Goal: Transaction & Acquisition: Purchase product/service

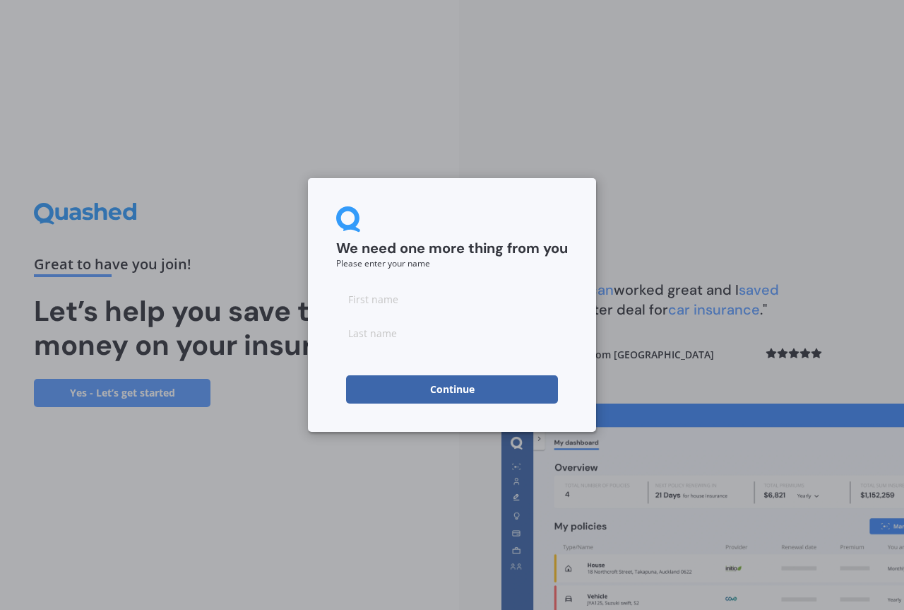
click at [365, 301] on input at bounding box center [452, 299] width 232 height 28
type input "[PERSON_NAME]"
click at [359, 331] on input at bounding box center [452, 333] width 232 height 28
type input "[PERSON_NAME]"
click at [246, 454] on div "We need one more thing from you Please enter your name [PERSON_NAME] Continue" at bounding box center [452, 305] width 904 height 610
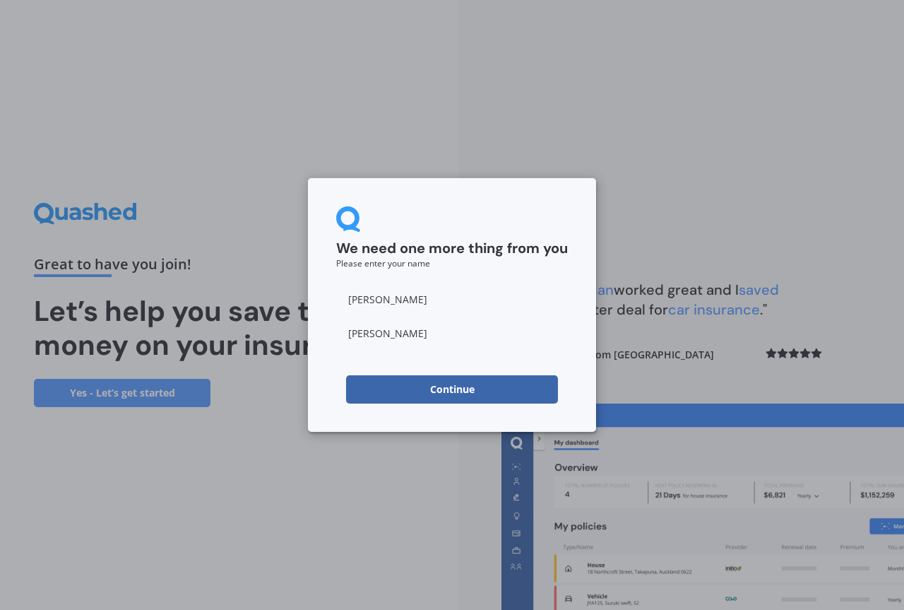
click at [452, 387] on button "Continue" at bounding box center [452, 389] width 212 height 28
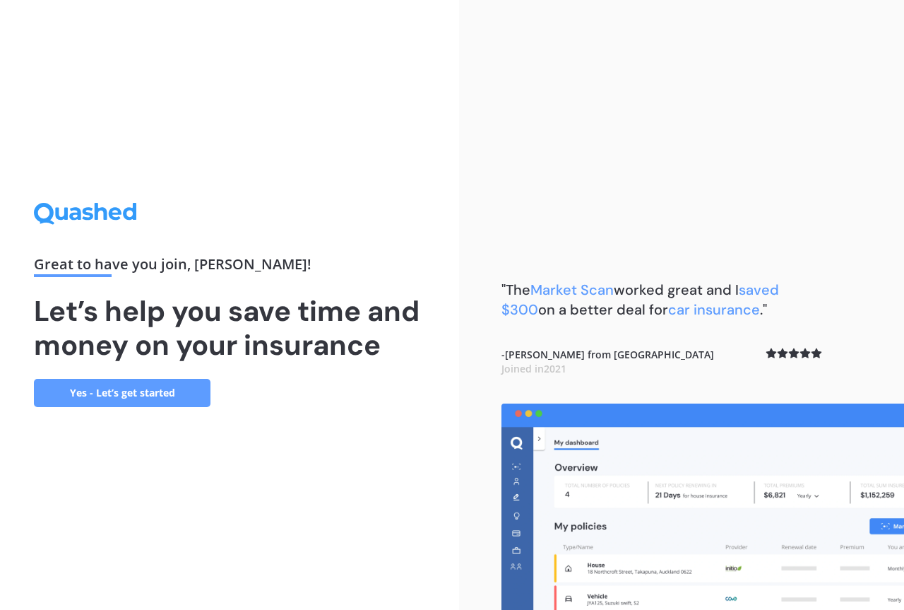
click at [124, 392] on link "Yes - Let’s get started" at bounding box center [122, 393] width 177 height 28
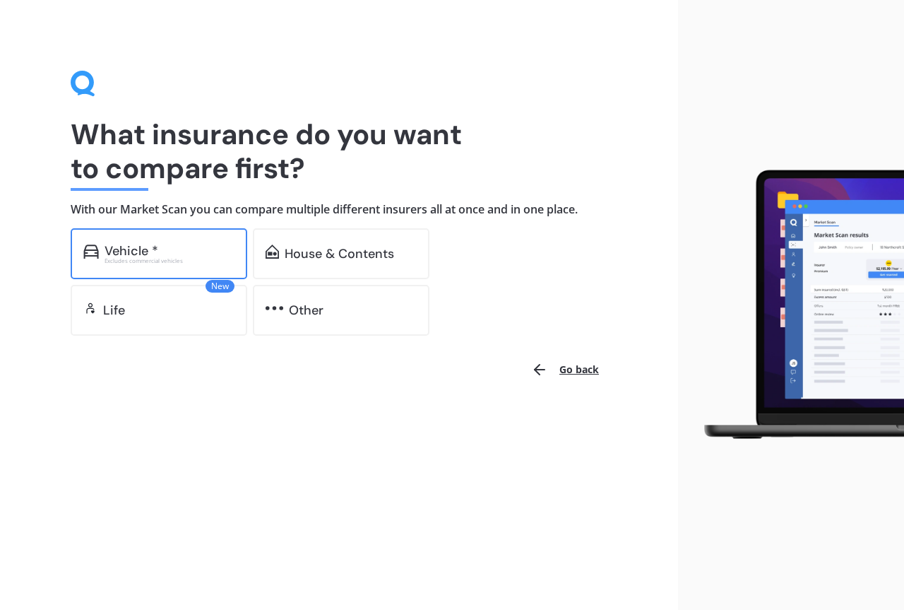
click at [126, 260] on div "Excludes commercial vehicles" at bounding box center [170, 261] width 130 height 6
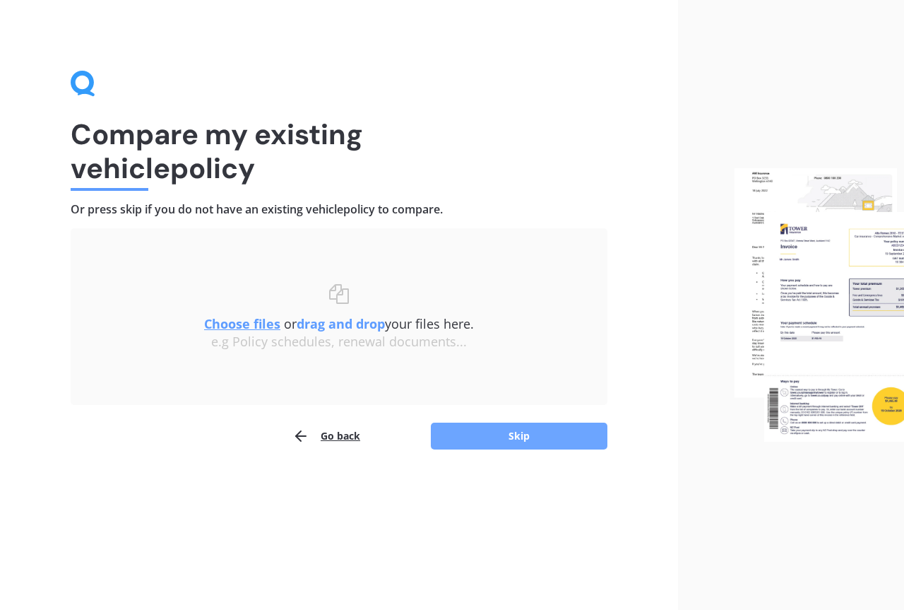
click at [484, 430] on button "Skip" at bounding box center [519, 435] width 177 height 27
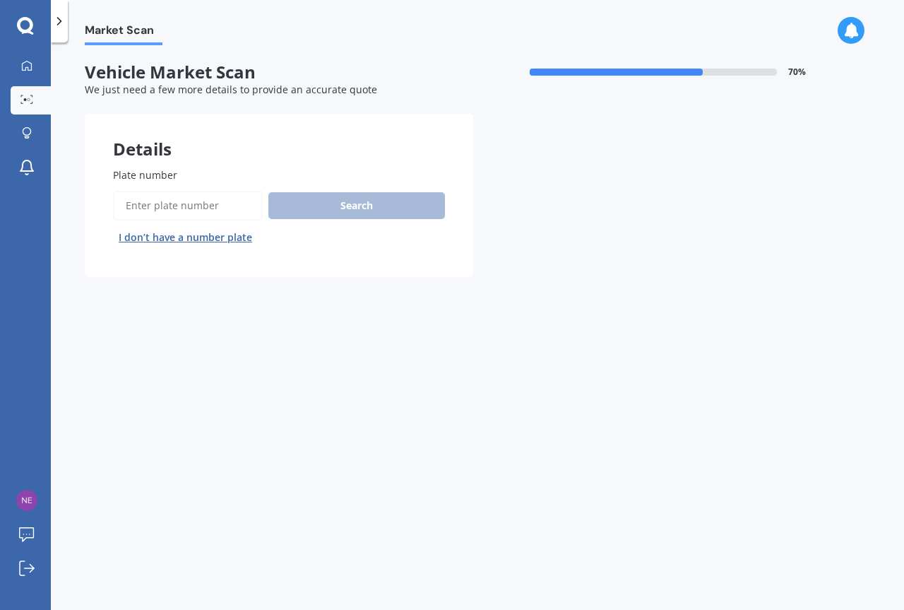
click at [144, 206] on input "Plate number" at bounding box center [188, 206] width 150 height 30
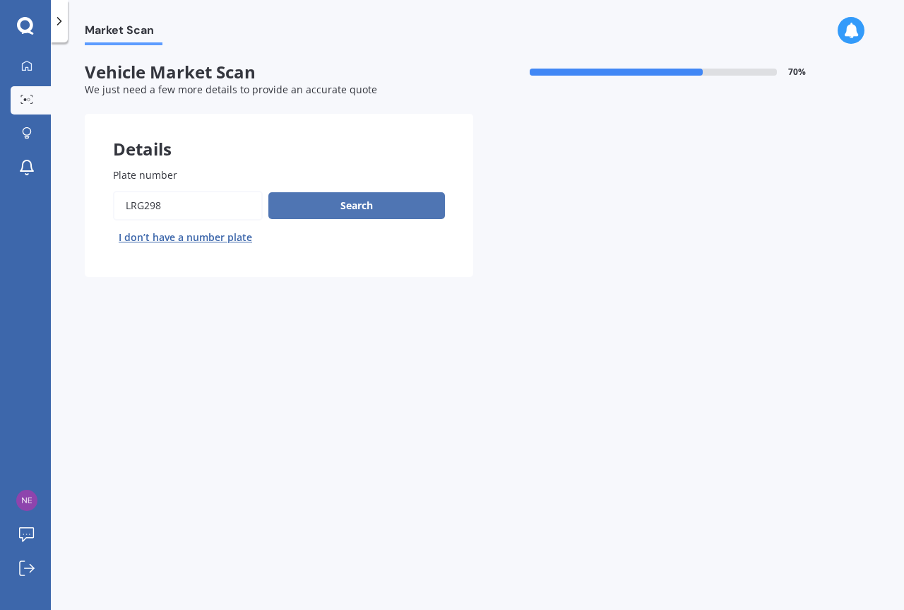
type input "lrg298"
click at [351, 204] on button "Search" at bounding box center [356, 205] width 177 height 27
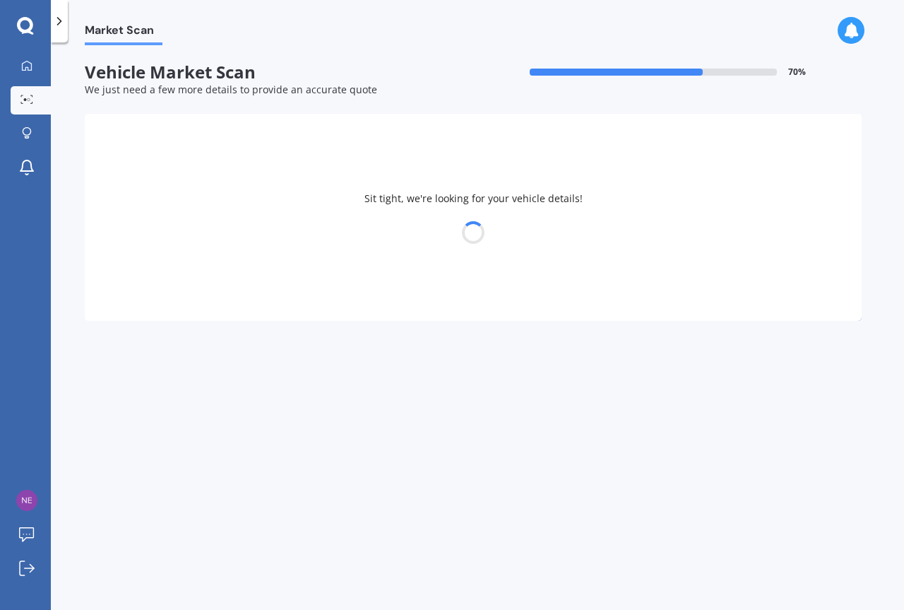
select select "KIA"
select select "PICANTO"
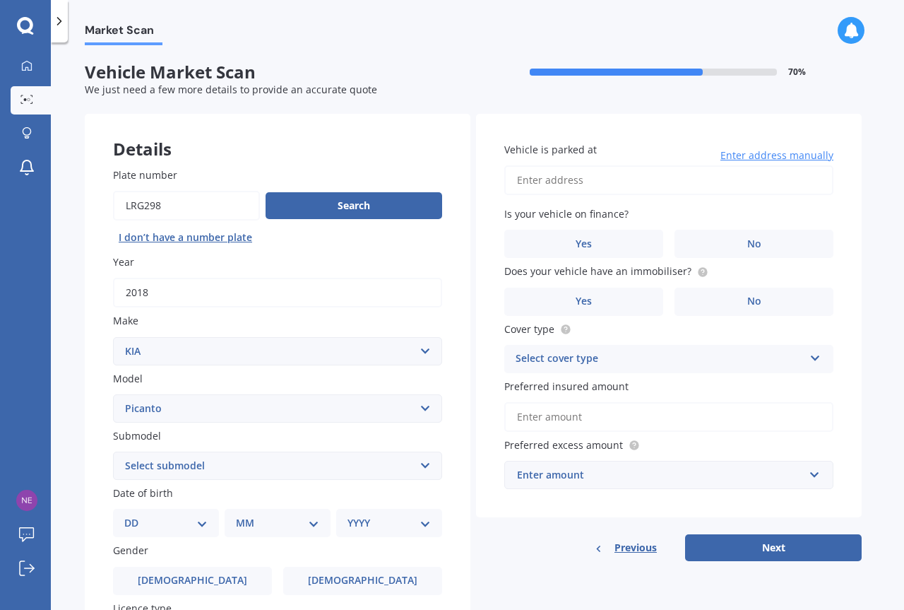
click at [555, 181] on input "Vehicle is parked at" at bounding box center [668, 180] width 329 height 30
drag, startPoint x: 702, startPoint y: 175, endPoint x: 637, endPoint y: 179, distance: 65.8
click at [637, 179] on input "[STREET_ADDRESS]" at bounding box center [668, 180] width 329 height 30
type input "[STREET_ADDRESS]"
click at [556, 416] on input "Preferred insured amount" at bounding box center [668, 417] width 329 height 30
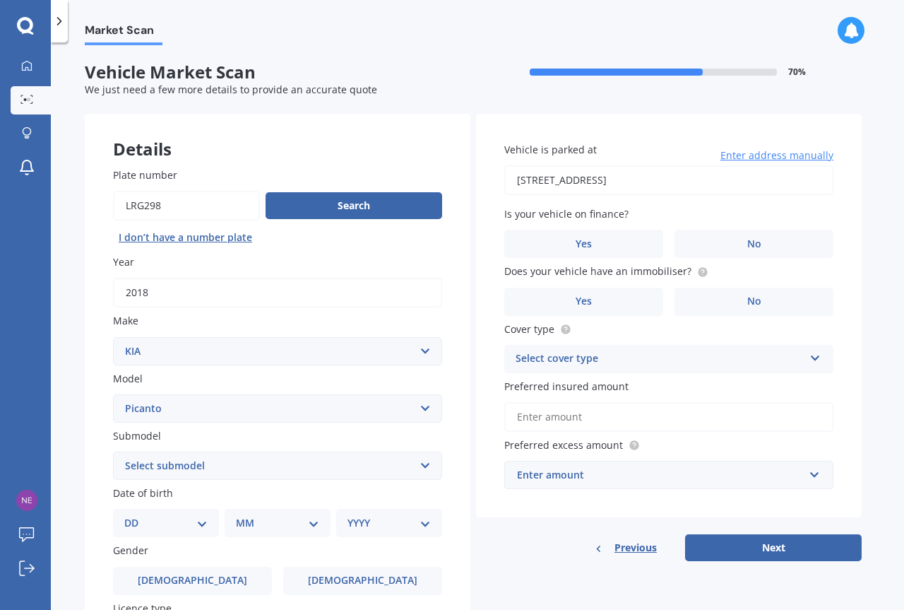
click at [816, 357] on icon at bounding box center [816, 355] width 12 height 10
click at [569, 384] on span "Comprehensive" at bounding box center [553, 385] width 75 height 13
click at [528, 413] on input "Preferred insured amount" at bounding box center [668, 417] width 329 height 30
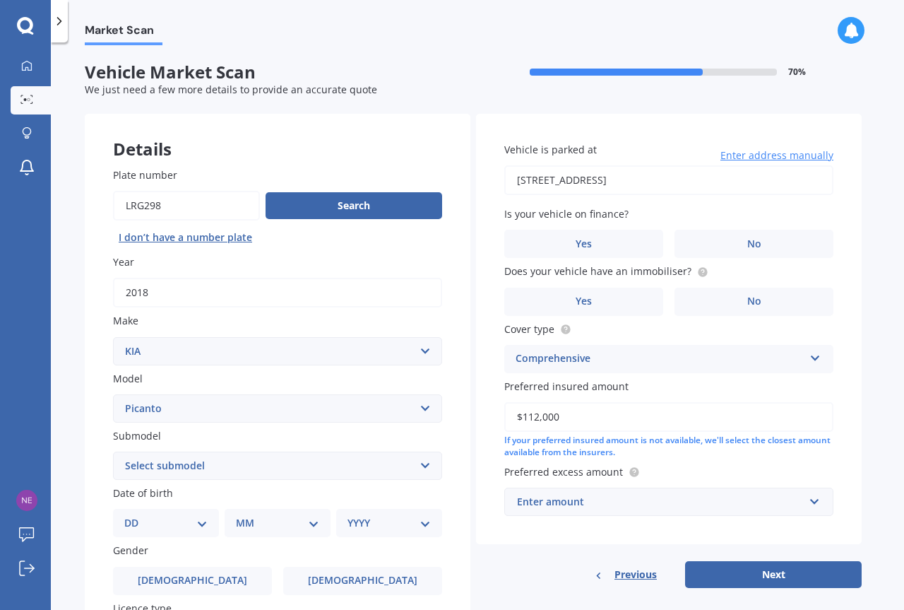
click at [530, 419] on input "$112,000" at bounding box center [668, 417] width 329 height 30
type input "$12,000"
click at [812, 499] on input "text" at bounding box center [664, 501] width 317 height 27
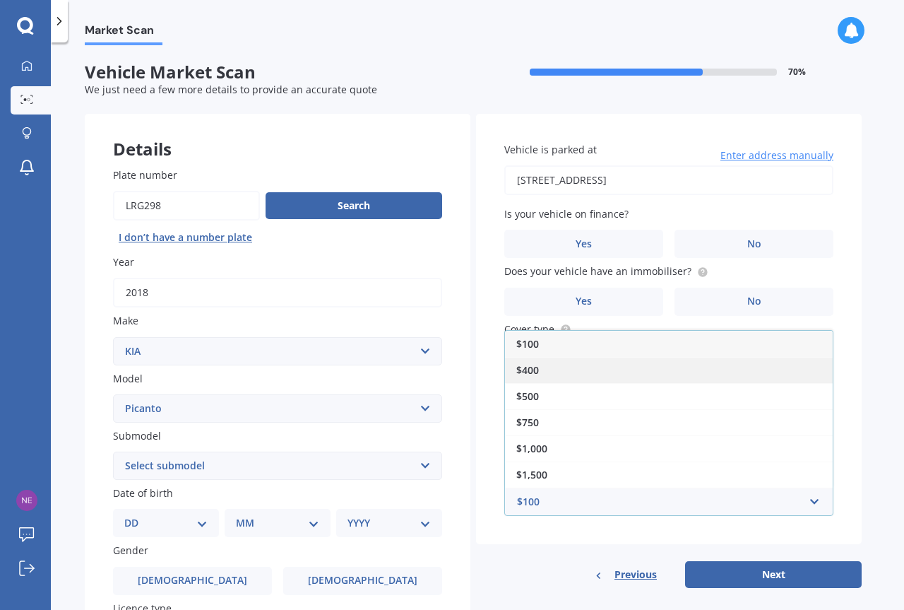
click at [542, 369] on div "$400" at bounding box center [669, 370] width 328 height 26
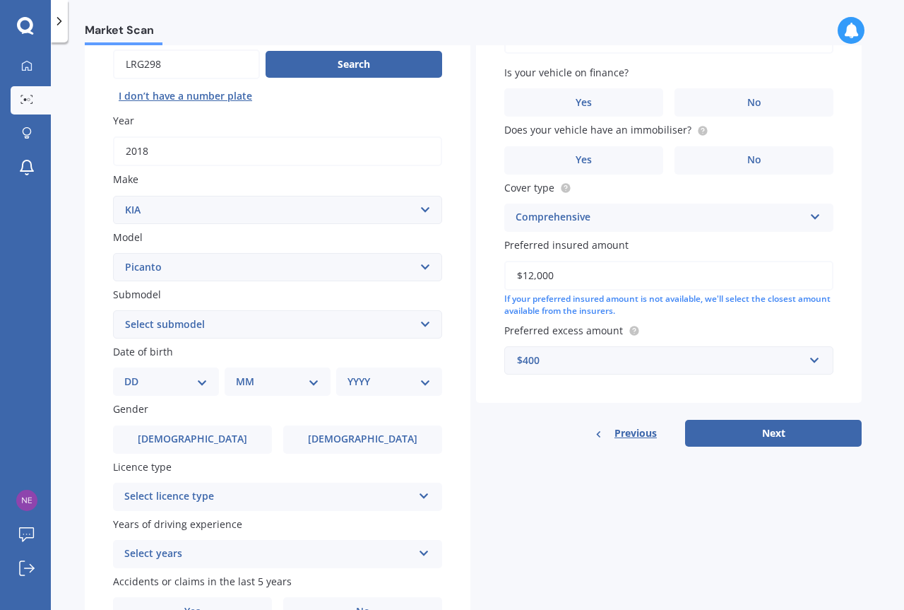
scroll to position [212, 0]
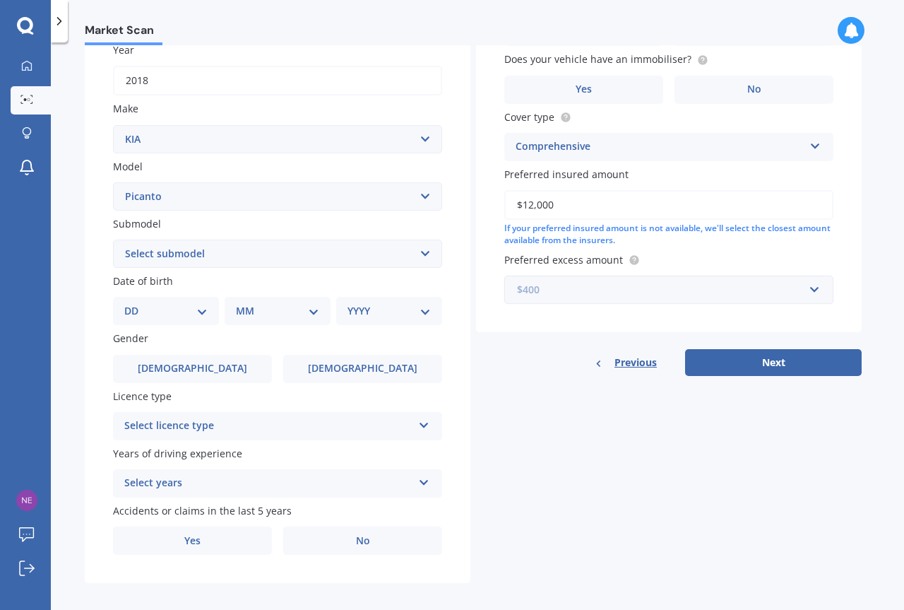
click at [815, 286] on input "text" at bounding box center [664, 289] width 317 height 27
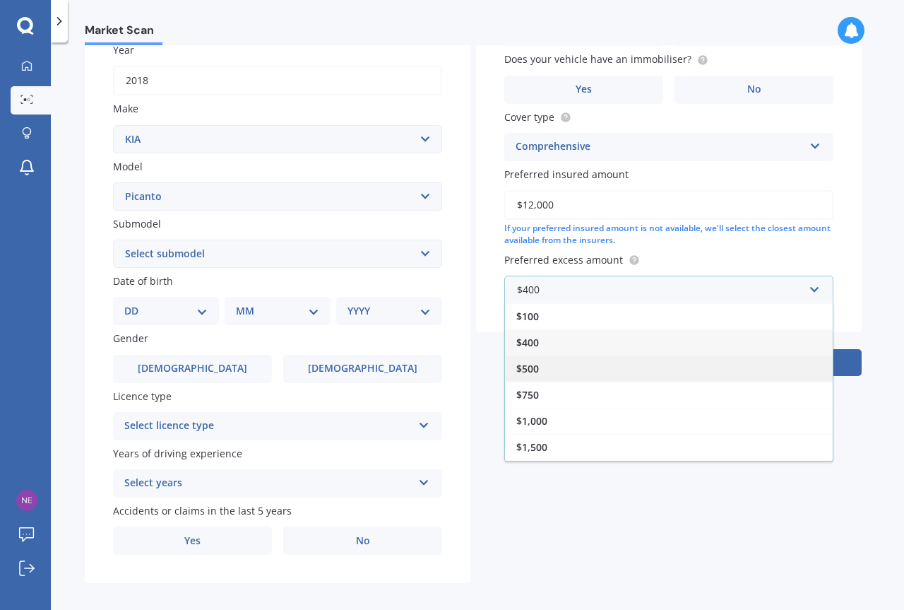
click at [541, 367] on div "$500" at bounding box center [669, 368] width 328 height 26
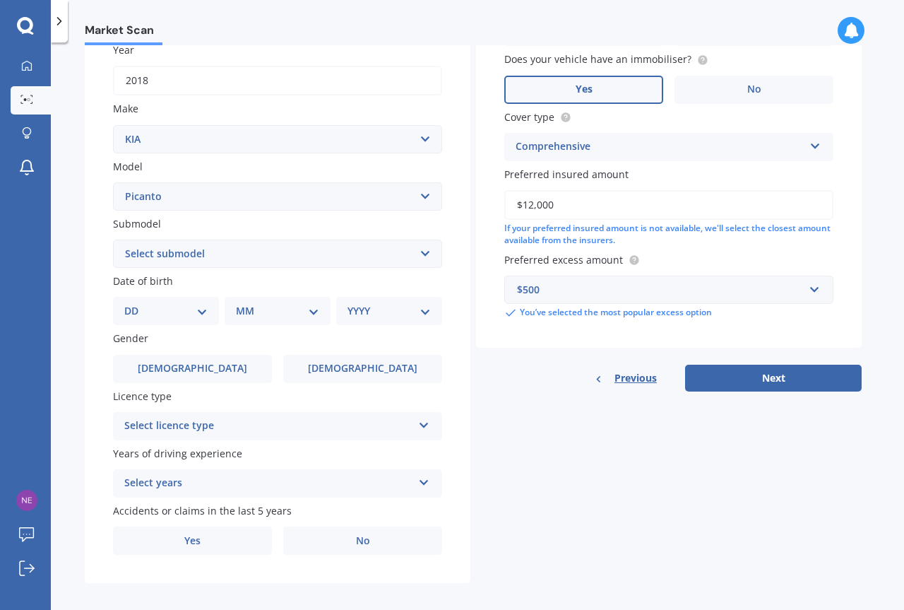
click at [569, 90] on label "Yes" at bounding box center [583, 90] width 159 height 28
click at [0, 0] on input "Yes" at bounding box center [0, 0] width 0 height 0
click at [351, 538] on label "No" at bounding box center [362, 540] width 159 height 28
click at [0, 0] on input "No" at bounding box center [0, 0] width 0 height 0
click at [425, 252] on select "Select submodel EX Auto GT Line LX Auto LX ISG LX manual X Line" at bounding box center [277, 253] width 329 height 28
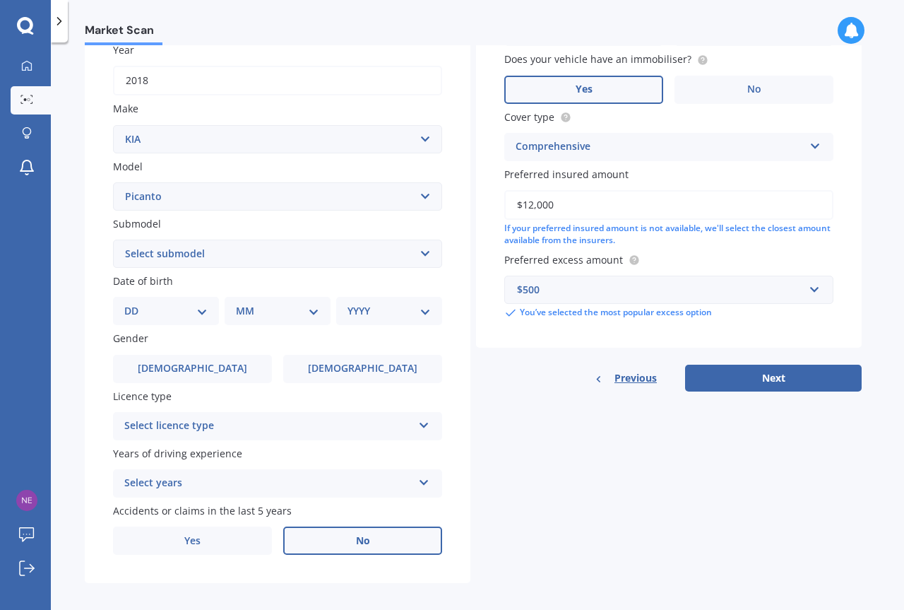
select select "GT LINE"
click at [113, 239] on select "Select submodel EX Auto GT Line LX Auto LX ISG LX manual X Line" at bounding box center [277, 253] width 329 height 28
click at [199, 311] on select "DD 01 02 03 04 05 06 07 08 09 10 11 12 13 14 15 16 17 18 19 20 21 22 23 24 25 2…" at bounding box center [165, 311] width 83 height 16
select select "08"
click at [136, 303] on select "DD 01 02 03 04 05 06 07 08 09 10 11 12 13 14 15 16 17 18 19 20 21 22 23 24 25 2…" at bounding box center [165, 311] width 83 height 16
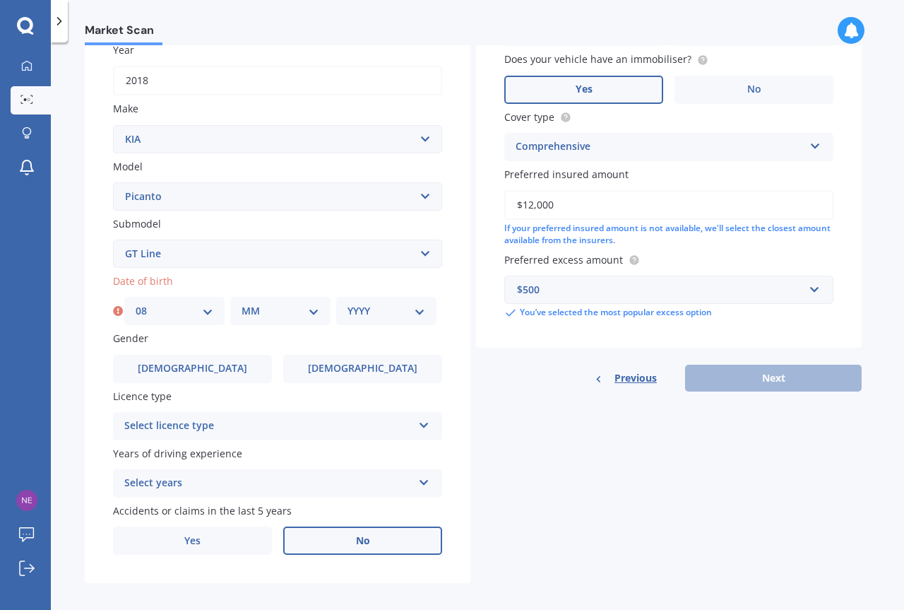
click at [310, 308] on select "MM 01 02 03 04 05 06 07 08 09 10 11 12" at bounding box center [281, 311] width 78 height 16
select select "09"
click at [242, 303] on select "MM 01 02 03 04 05 06 07 08 09 10 11 12" at bounding box center [281, 311] width 78 height 16
click at [415, 309] on select "YYYY 2025 2024 2023 2022 2021 2020 2019 2018 2017 2016 2015 2014 2013 2012 2011…" at bounding box center [387, 311] width 78 height 16
select select "1938"
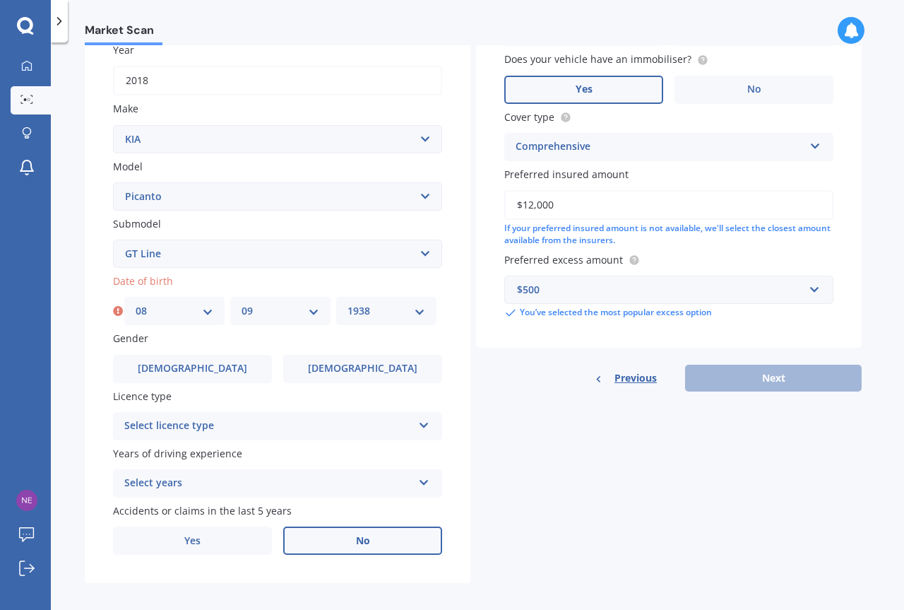
click at [348, 303] on select "YYYY 2025 2024 2023 2022 2021 2020 2019 2018 2017 2016 2015 2014 2013 2012 2011…" at bounding box center [387, 311] width 78 height 16
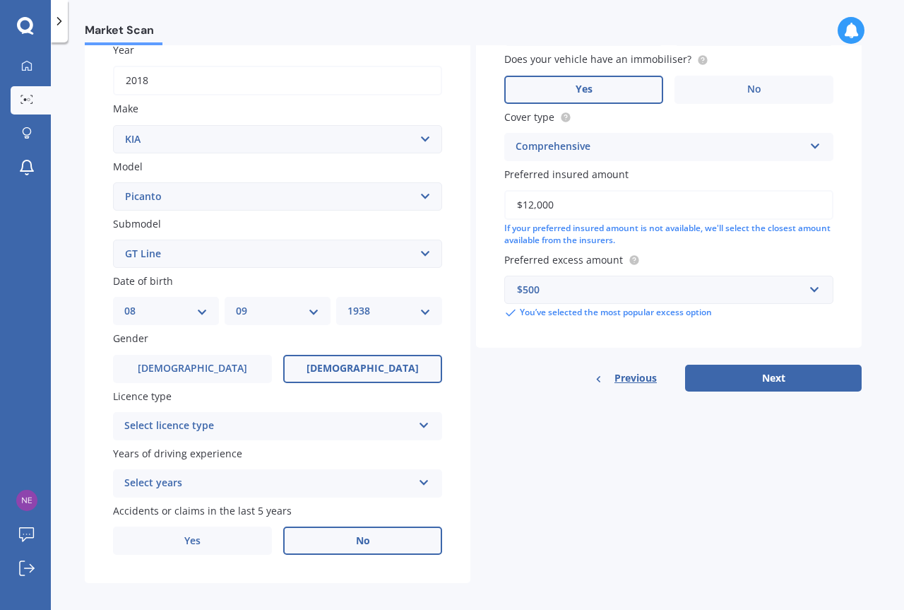
click at [353, 362] on span "[DEMOGRAPHIC_DATA]" at bounding box center [363, 368] width 112 height 12
click at [0, 0] on input "[DEMOGRAPHIC_DATA]" at bounding box center [0, 0] width 0 height 0
click at [425, 425] on icon at bounding box center [424, 423] width 12 height 10
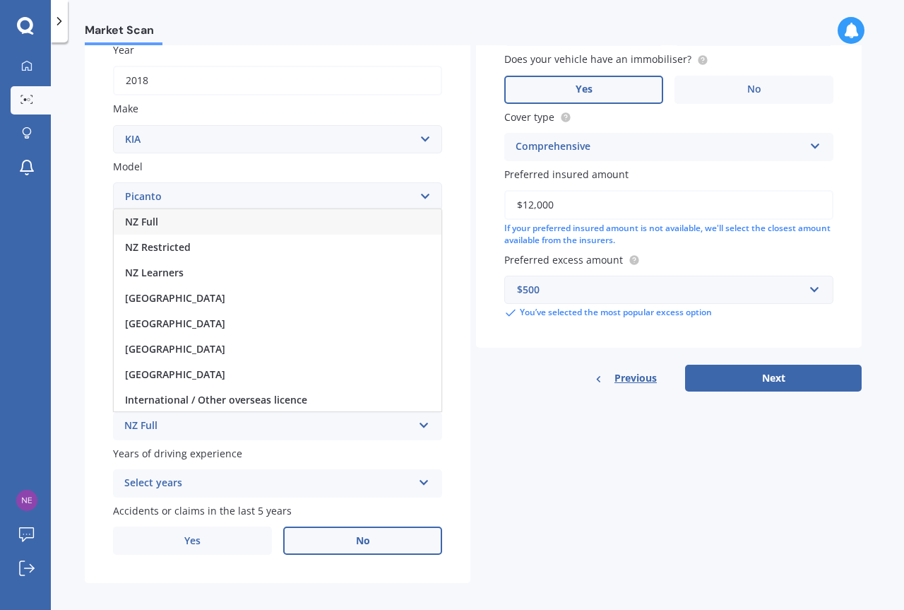
click at [148, 218] on span "NZ Full" at bounding box center [141, 221] width 33 height 13
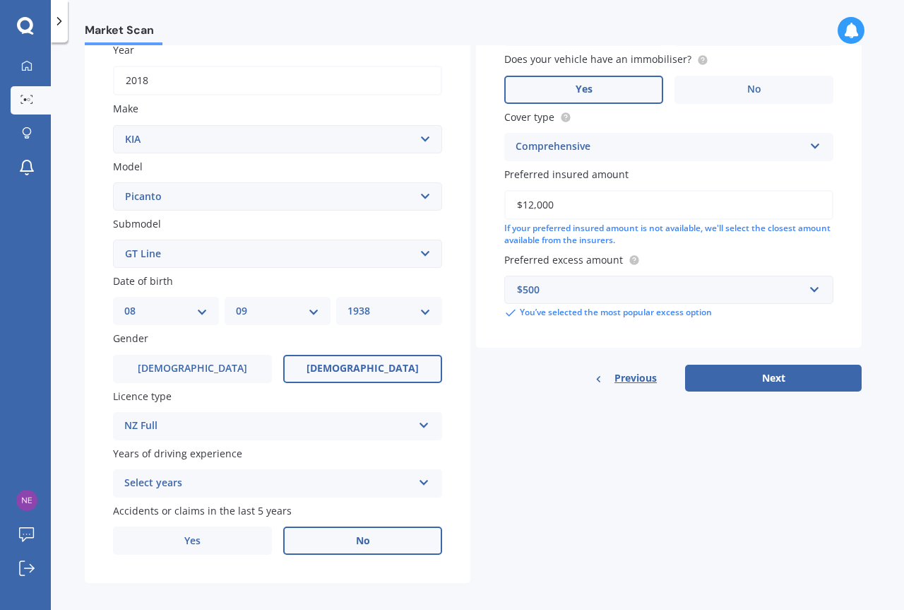
click at [422, 483] on icon at bounding box center [424, 480] width 12 height 10
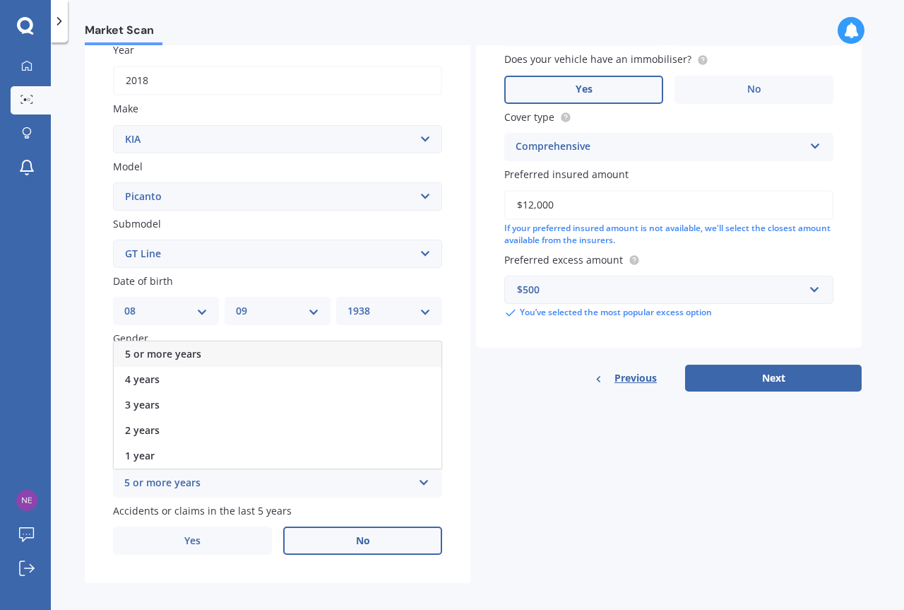
click at [179, 480] on div "5 or more years" at bounding box center [268, 483] width 288 height 17
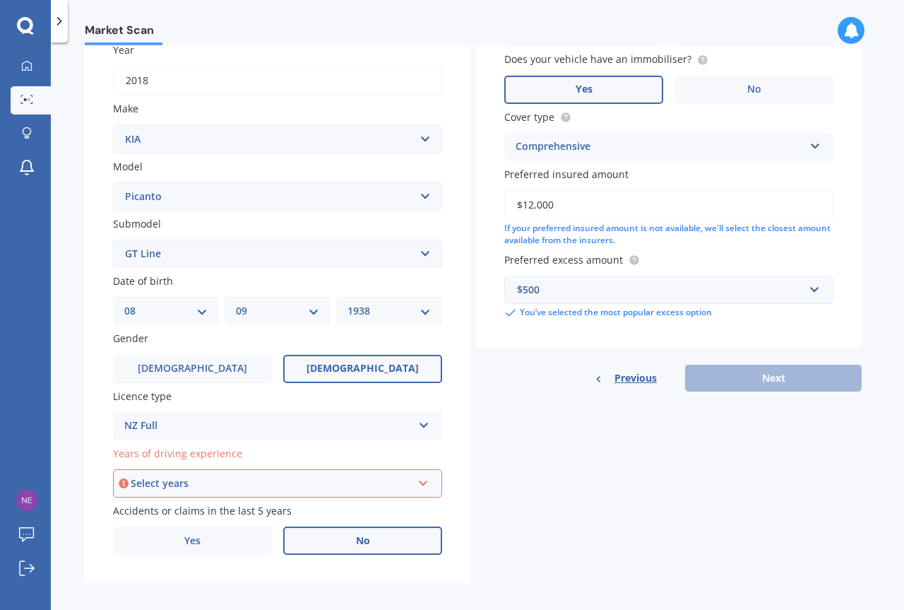
click at [157, 481] on div "Select years" at bounding box center [271, 483] width 281 height 16
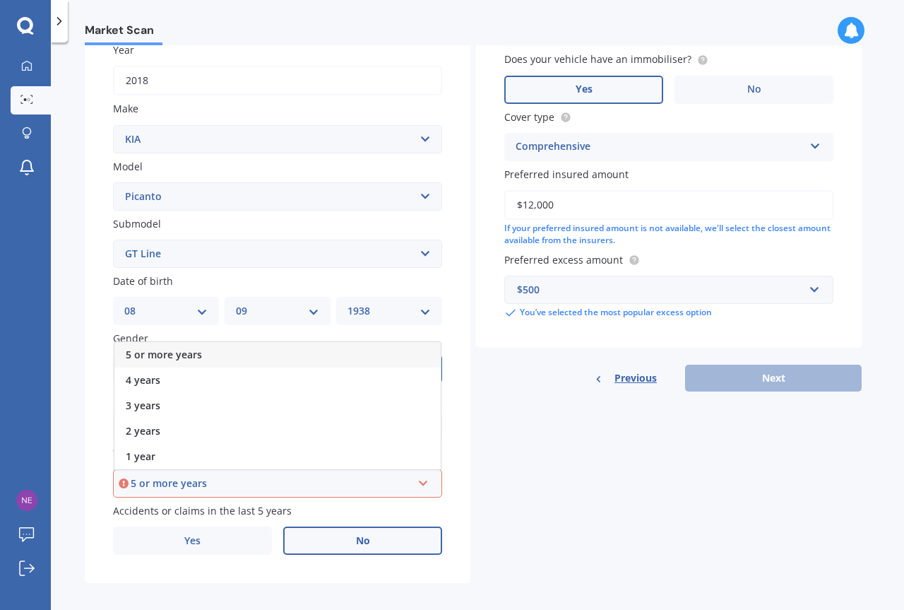
click at [162, 353] on span "5 or more years" at bounding box center [164, 354] width 76 height 13
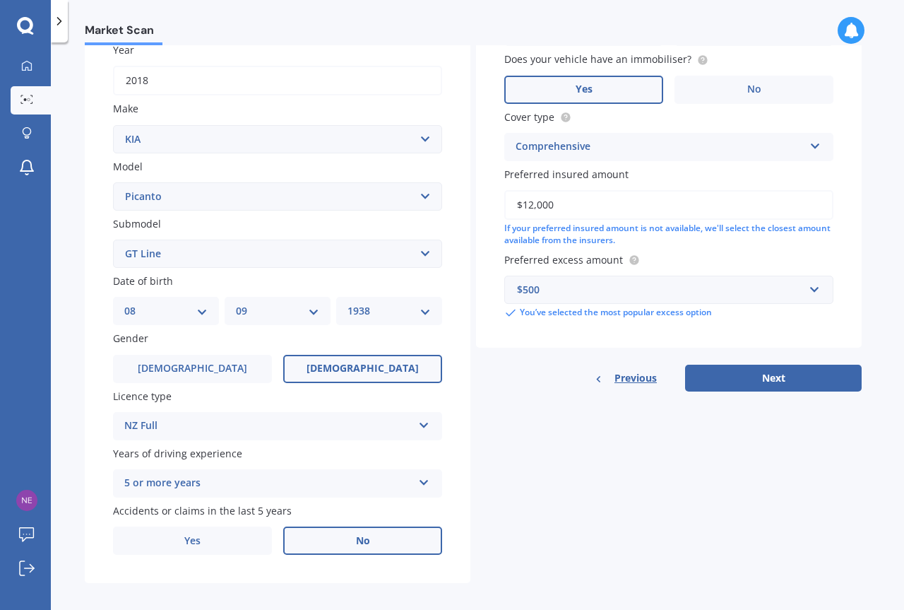
click at [346, 537] on label "No" at bounding box center [362, 540] width 159 height 28
click at [0, 0] on input "No" at bounding box center [0, 0] width 0 height 0
click at [755, 377] on button "Next" at bounding box center [773, 378] width 177 height 27
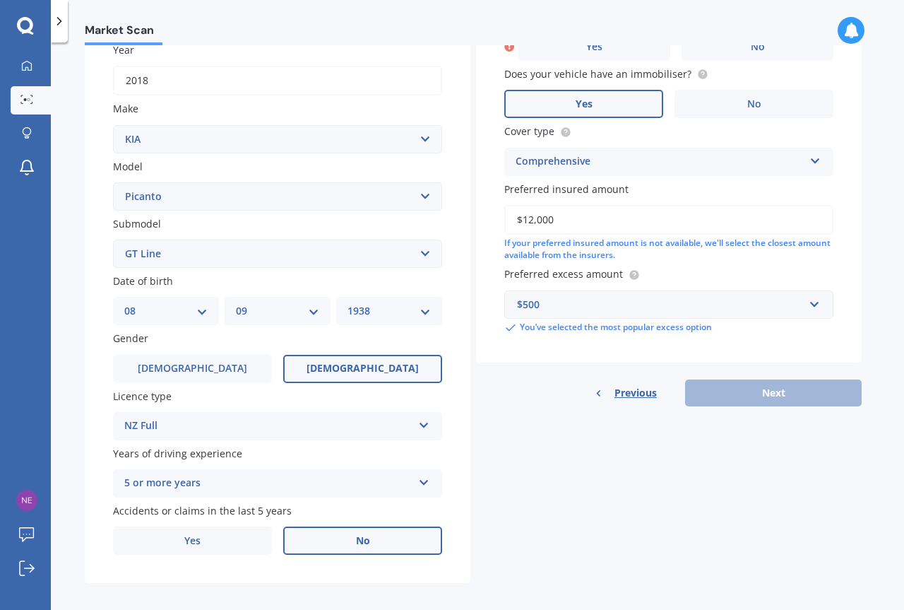
scroll to position [97, 0]
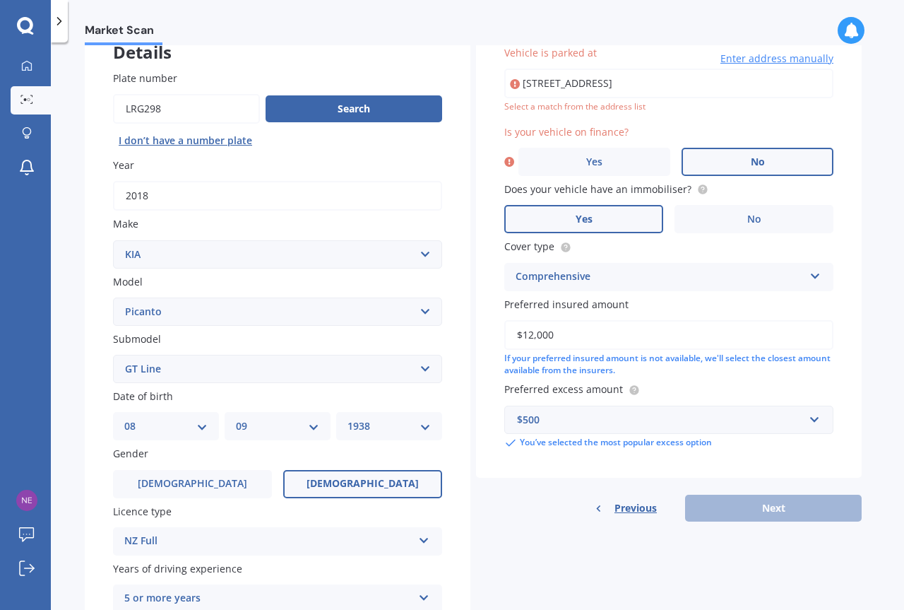
drag, startPoint x: 747, startPoint y: 150, endPoint x: 741, endPoint y: 158, distance: 10.2
click at [743, 153] on label "No" at bounding box center [758, 162] width 152 height 28
click at [0, 0] on input "No" at bounding box center [0, 0] width 0 height 0
click at [705, 81] on input "[STREET_ADDRESS]" at bounding box center [668, 84] width 329 height 30
click at [694, 78] on input "[STREET_ADDRESS]" at bounding box center [668, 84] width 329 height 30
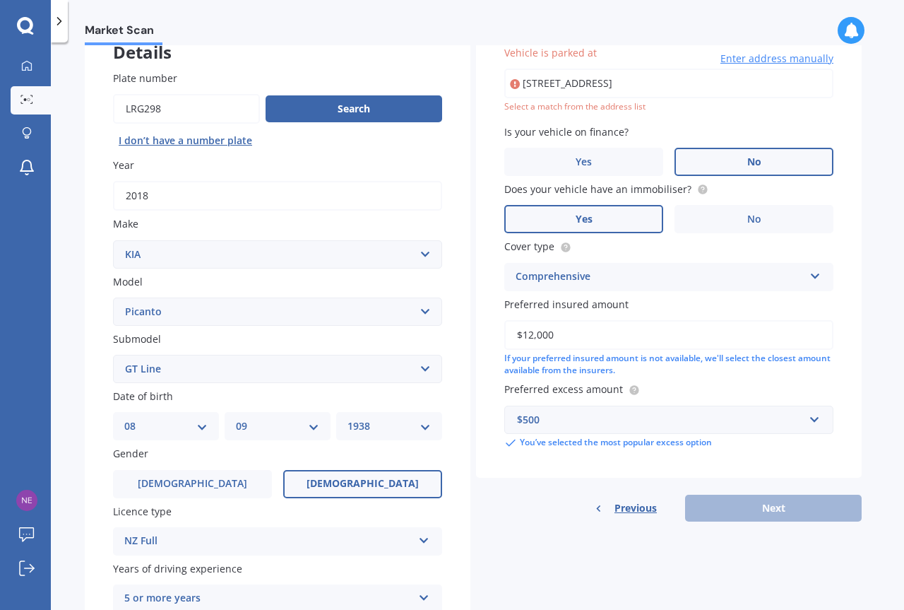
drag, startPoint x: 694, startPoint y: 79, endPoint x: 490, endPoint y: 75, distance: 204.9
click at [490, 75] on div "Vehicle is parked at [STREET_ADDRESS] Enter address manually Select a match fro…" at bounding box center [669, 247] width 386 height 461
type input "^"
click at [723, 288] on div "Comprehensive Comprehensive Third Party, Fire & Theft Third Party" at bounding box center [668, 277] width 329 height 28
click at [738, 58] on span "Enter address manually" at bounding box center [777, 59] width 113 height 14
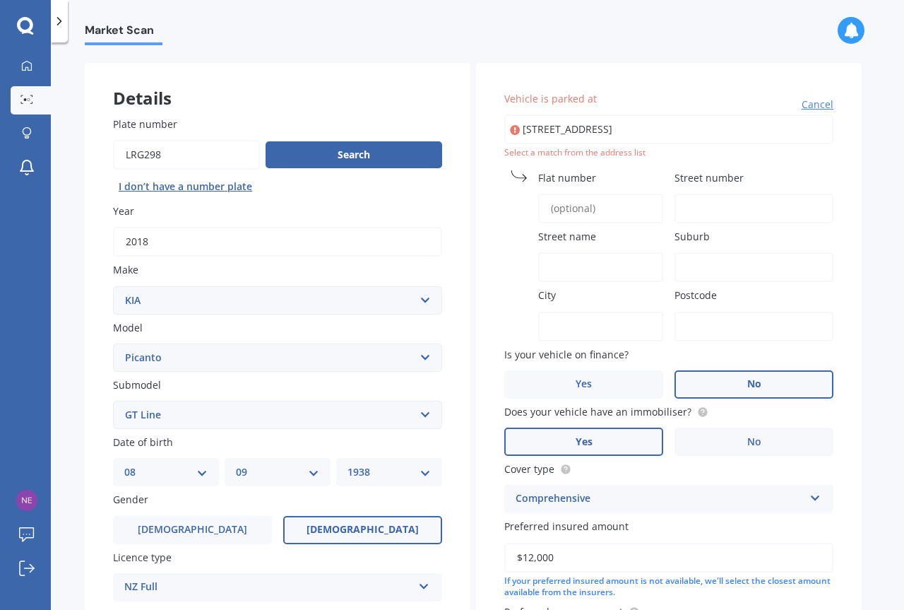
scroll to position [0, 0]
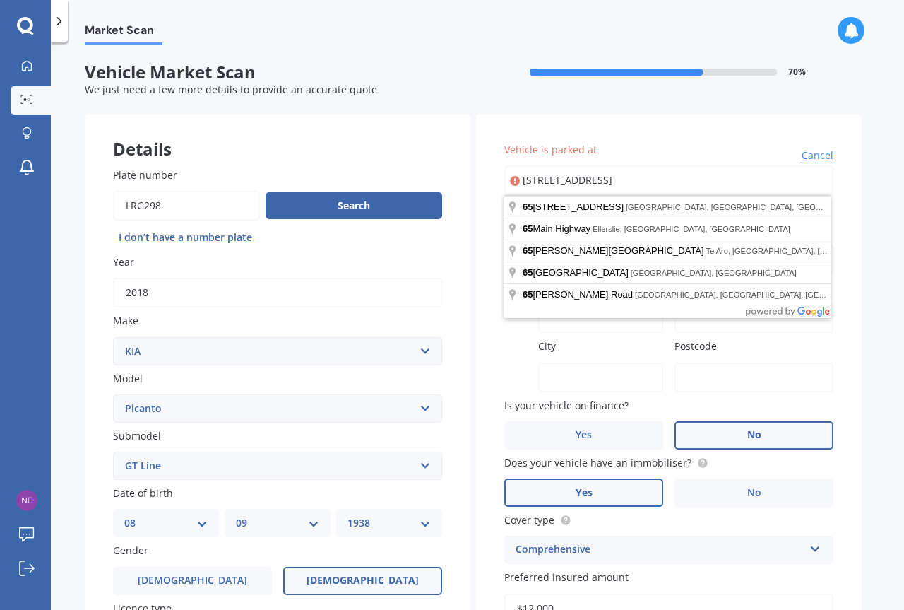
click at [513, 177] on div "[STREET_ADDRESS]" at bounding box center [668, 180] width 329 height 30
click at [581, 187] on input "[STREET_ADDRESS]" at bounding box center [668, 180] width 329 height 30
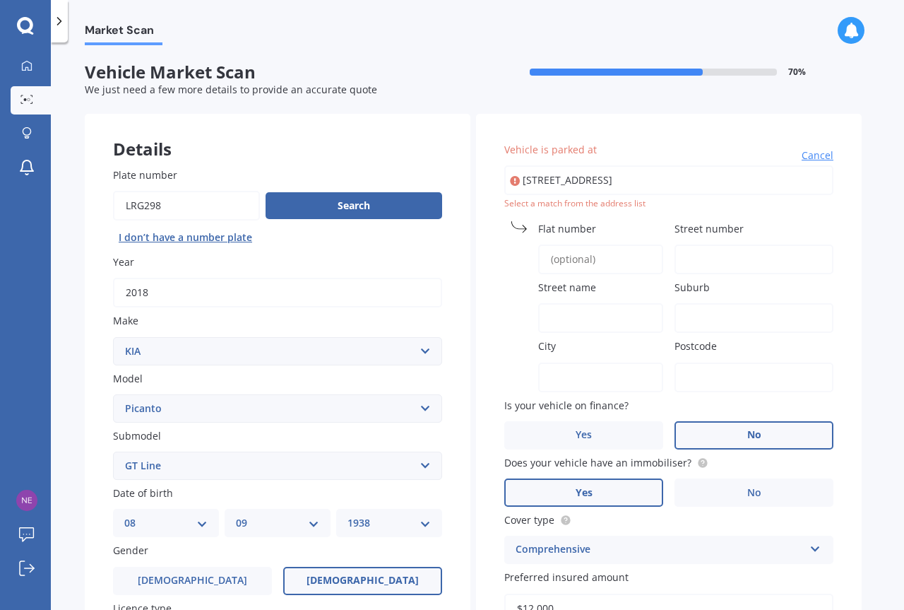
type input "[STREET_ADDRESS]"
type input "65"
type input "[GEOGRAPHIC_DATA]"
type input "Bellevue"
type input "Bay of Plenty Region"
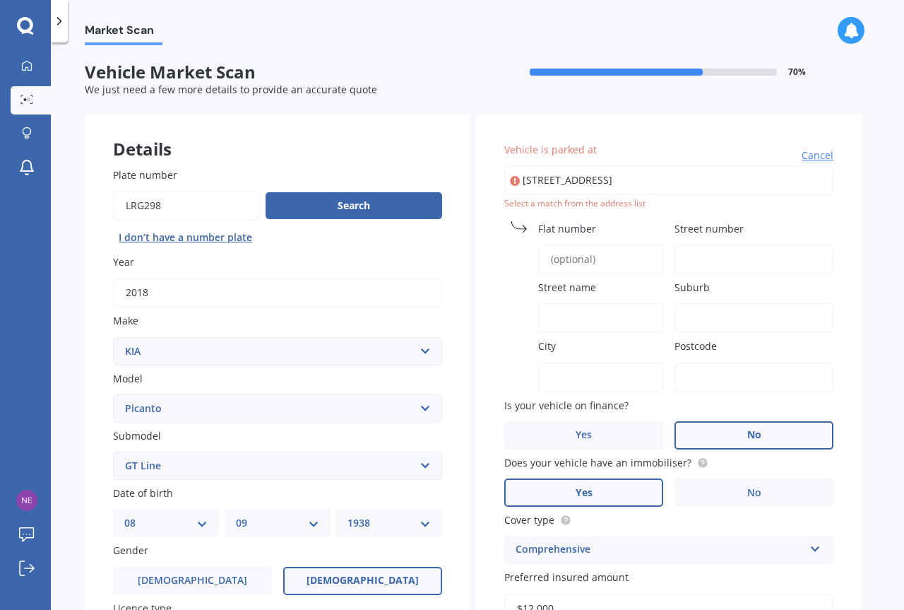
type input "3110"
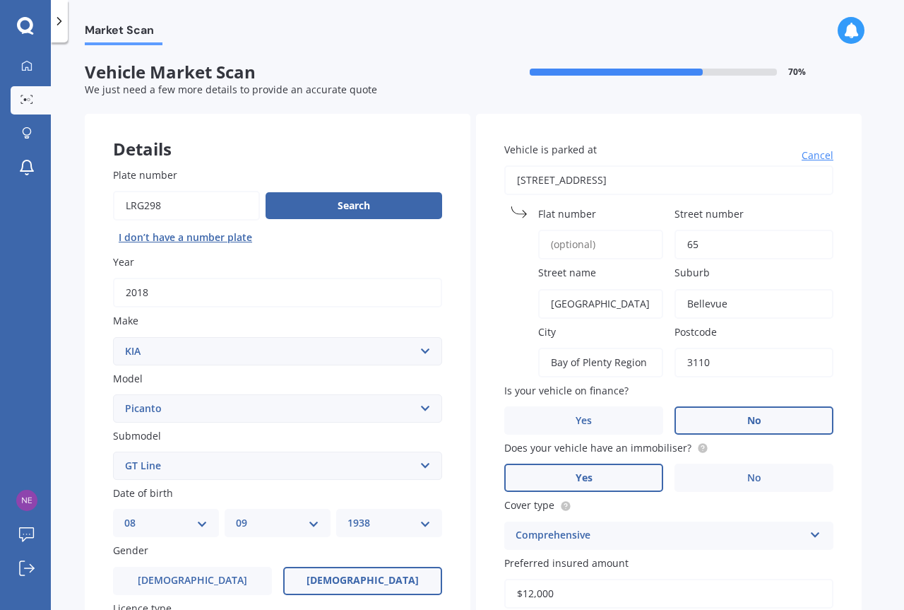
scroll to position [222, 0]
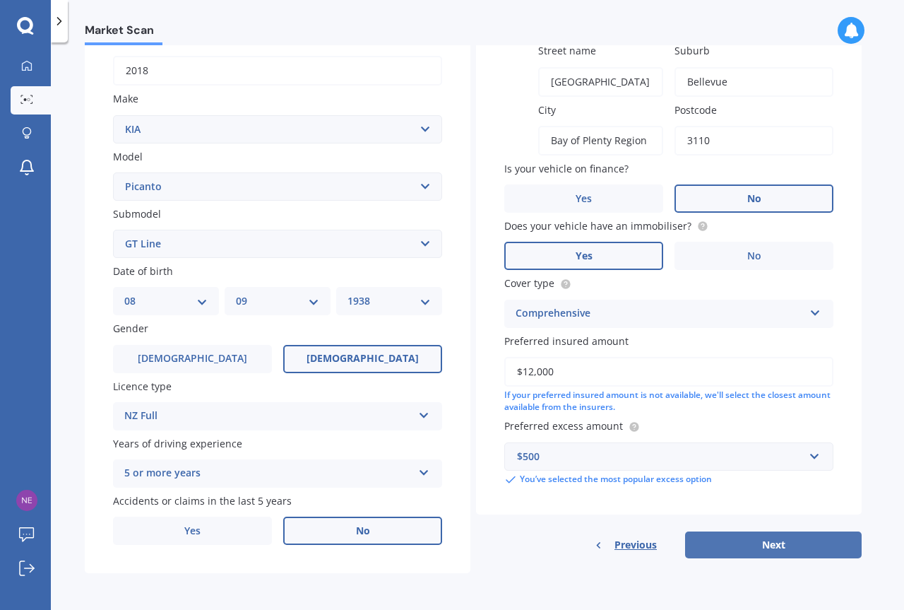
click at [771, 543] on button "Next" at bounding box center [773, 544] width 177 height 27
select select "08"
select select "09"
select select "1938"
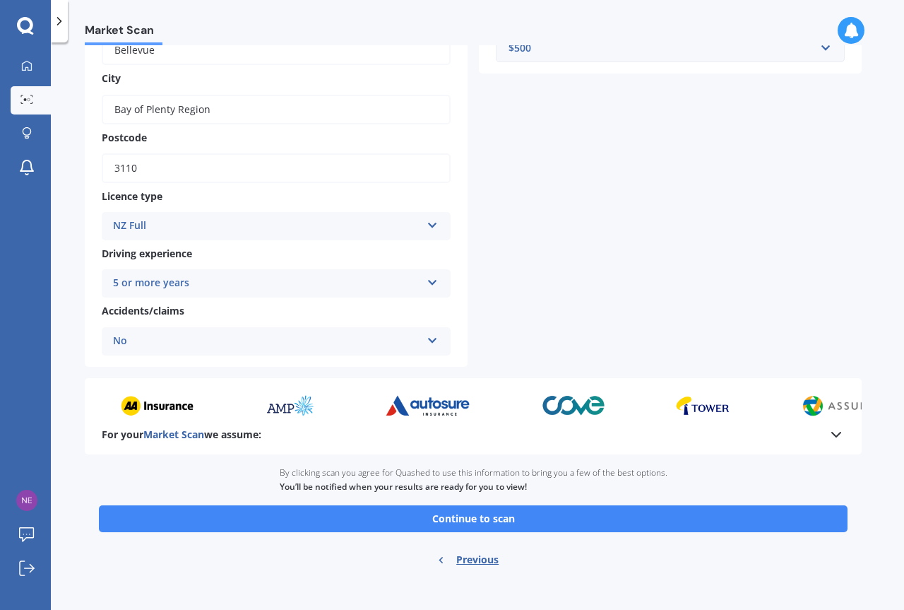
scroll to position [413, 0]
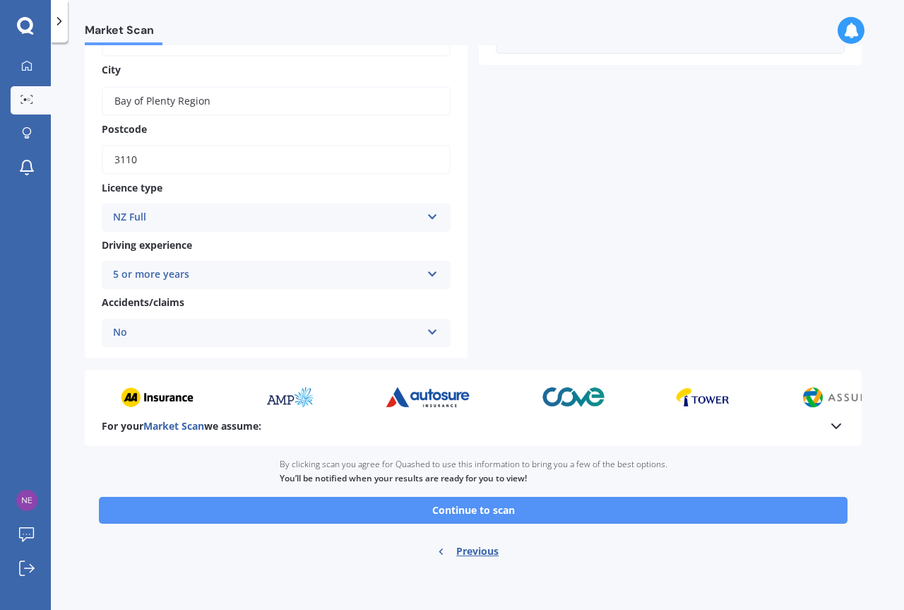
click at [487, 508] on button "Continue to scan" at bounding box center [473, 510] width 749 height 27
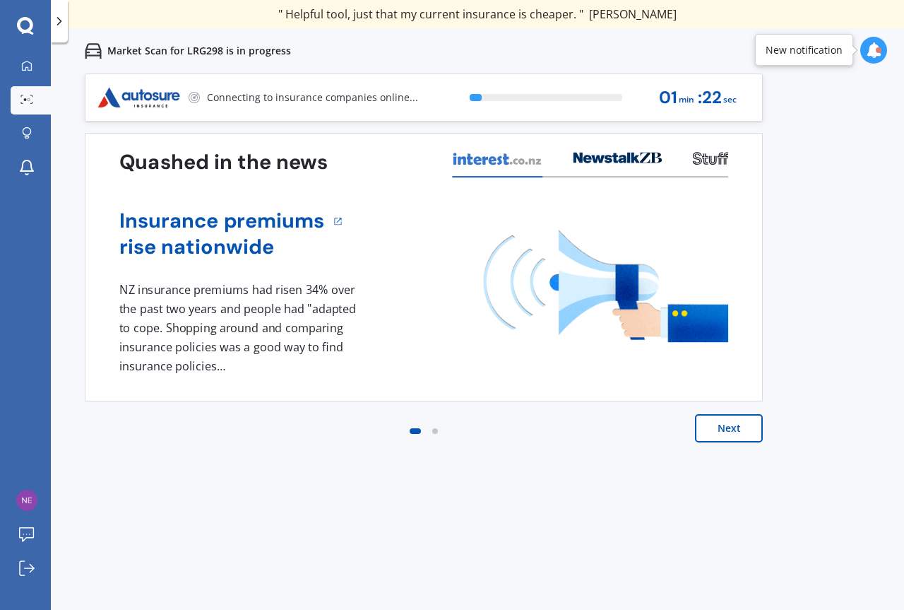
click at [727, 425] on button "Next" at bounding box center [729, 428] width 68 height 28
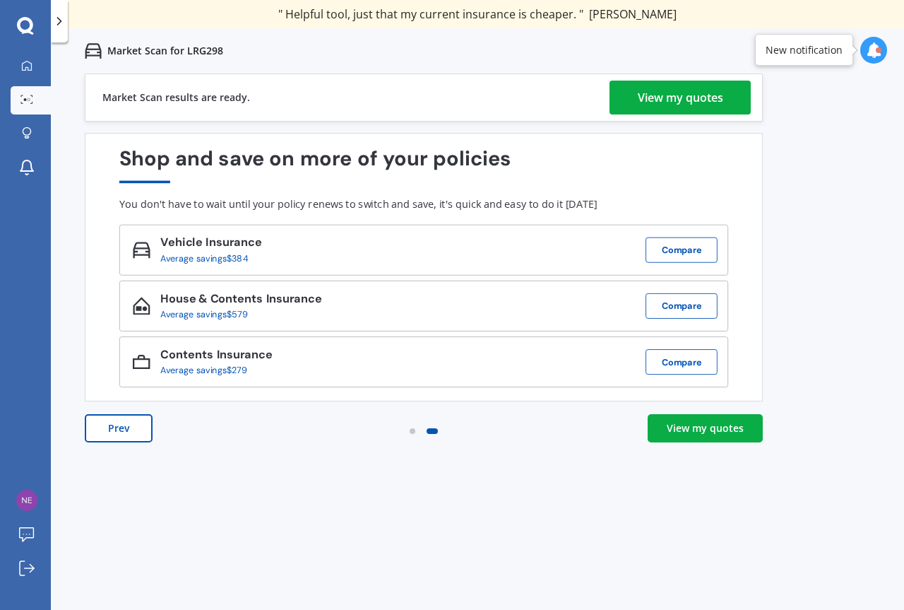
click at [648, 92] on div "View my quotes" at bounding box center [680, 98] width 85 height 34
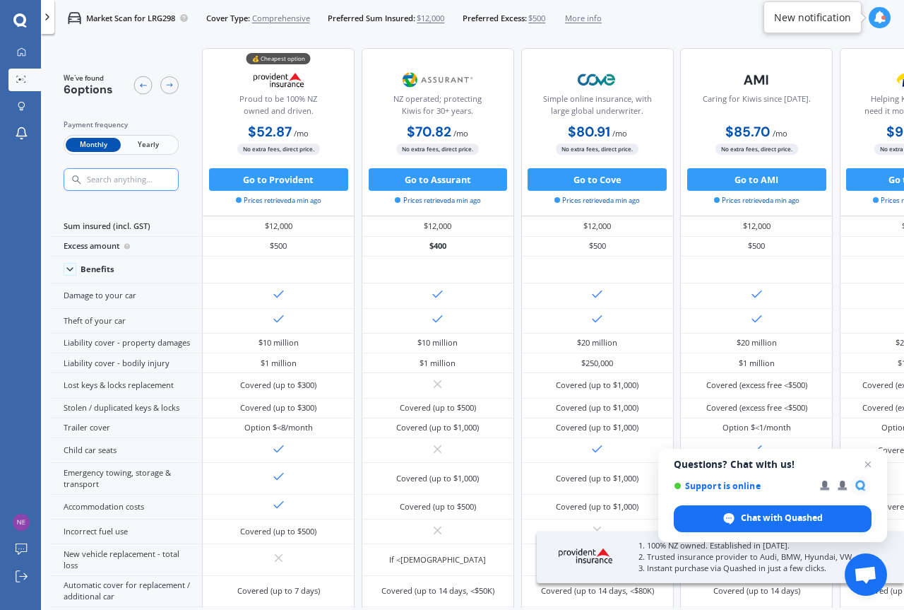
click at [143, 142] on span "Yearly" at bounding box center [148, 145] width 55 height 15
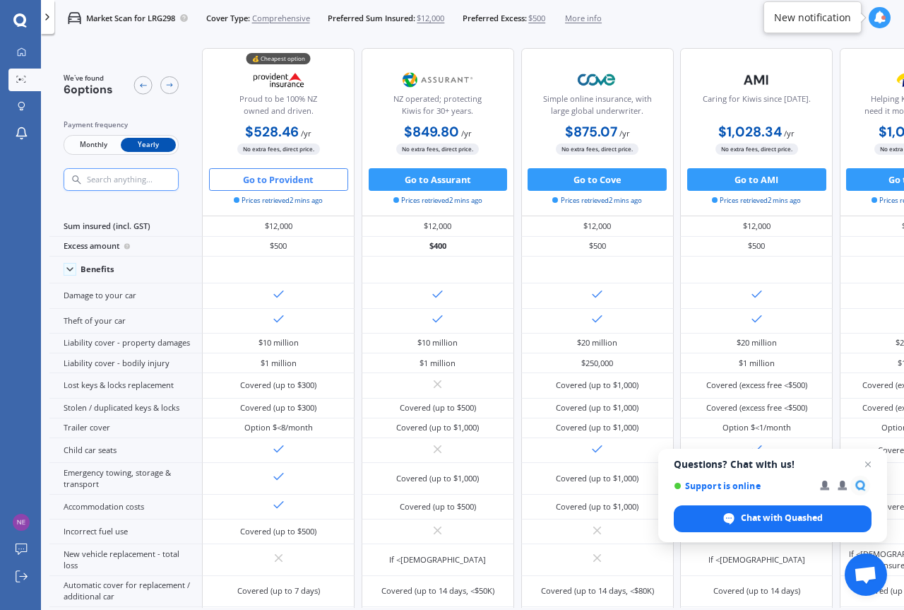
click at [281, 179] on button "Go to Provident" at bounding box center [278, 179] width 139 height 23
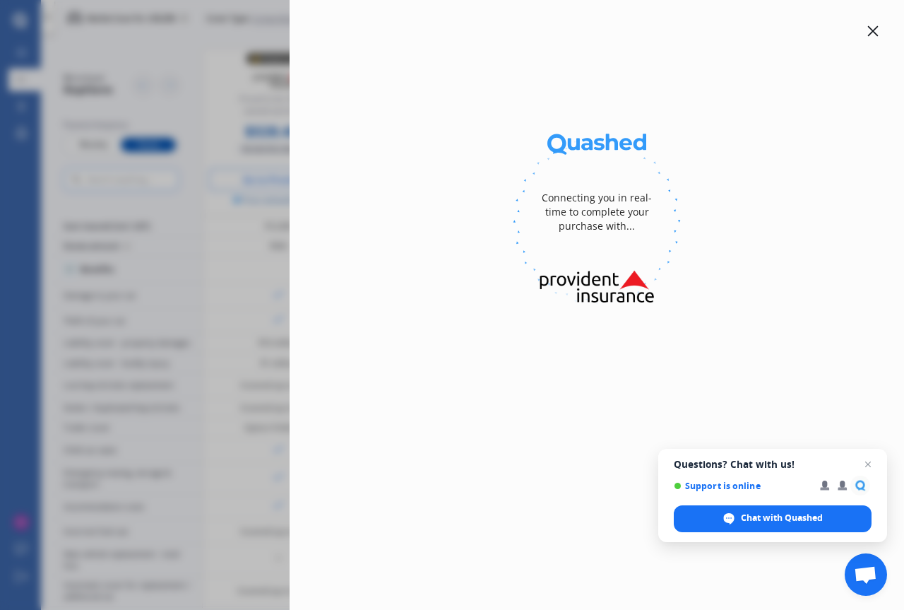
select select "Yearly"
select select "full"
select select "[STREET_ADDRESS]"
select select "KIA"
select select "PICANTO"
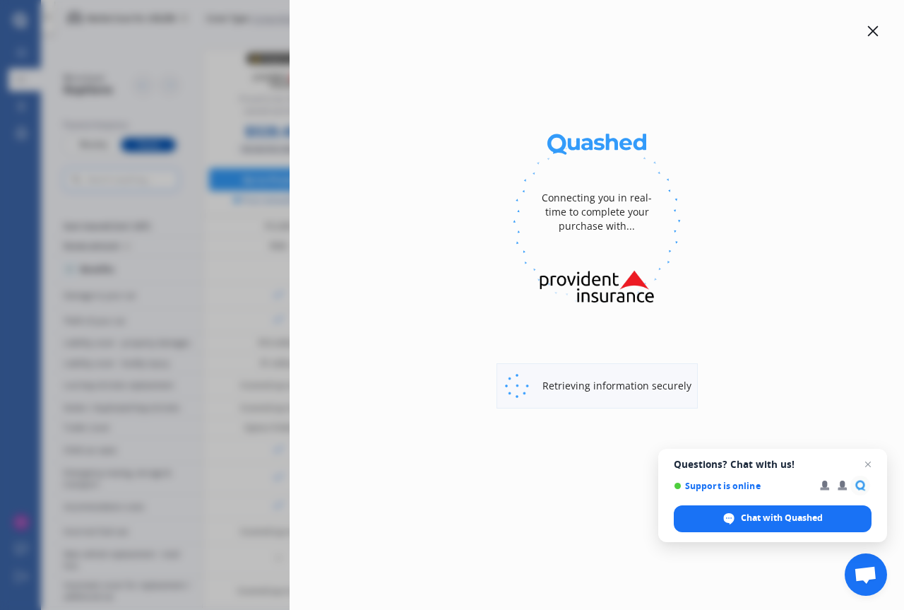
select select "NO"
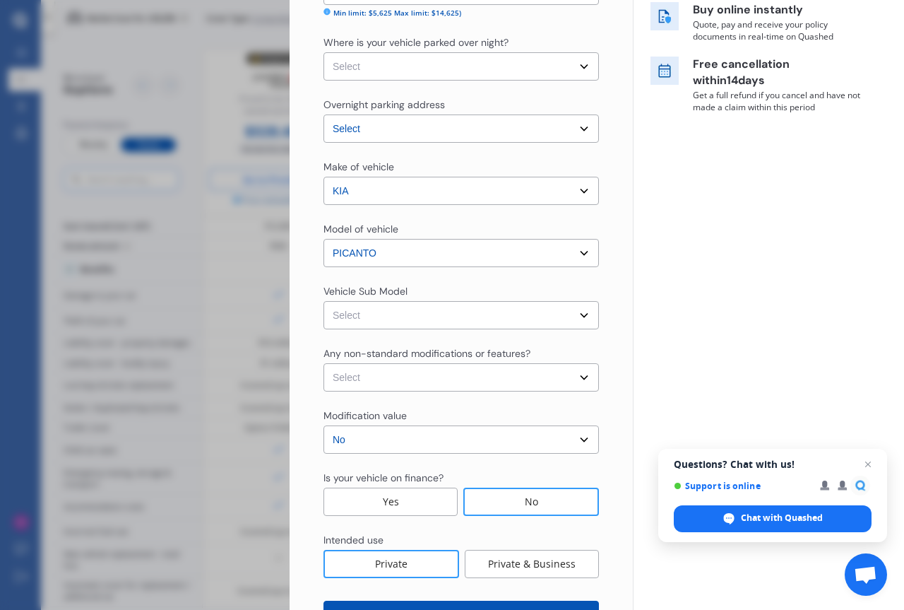
scroll to position [336, 0]
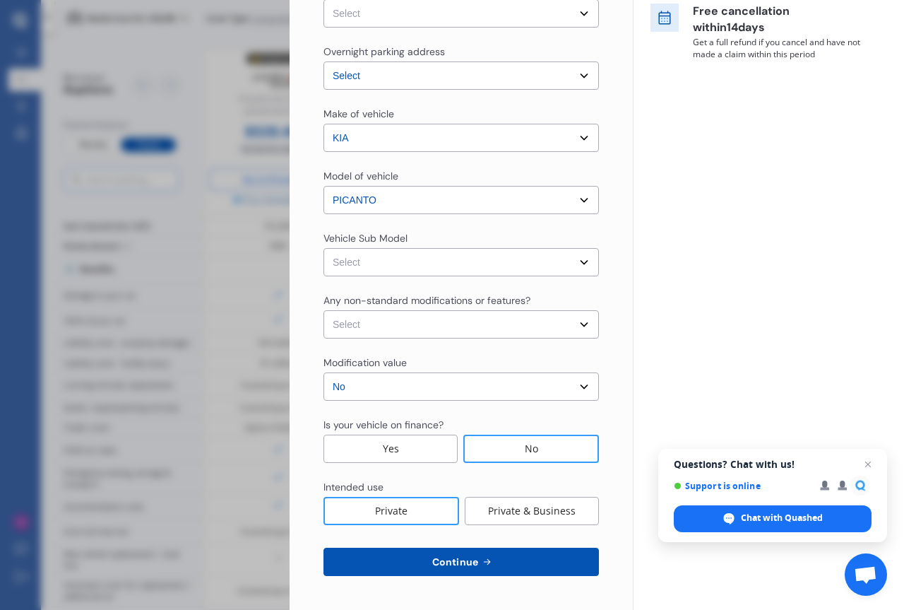
click at [453, 564] on span "Continue" at bounding box center [456, 561] width 52 height 11
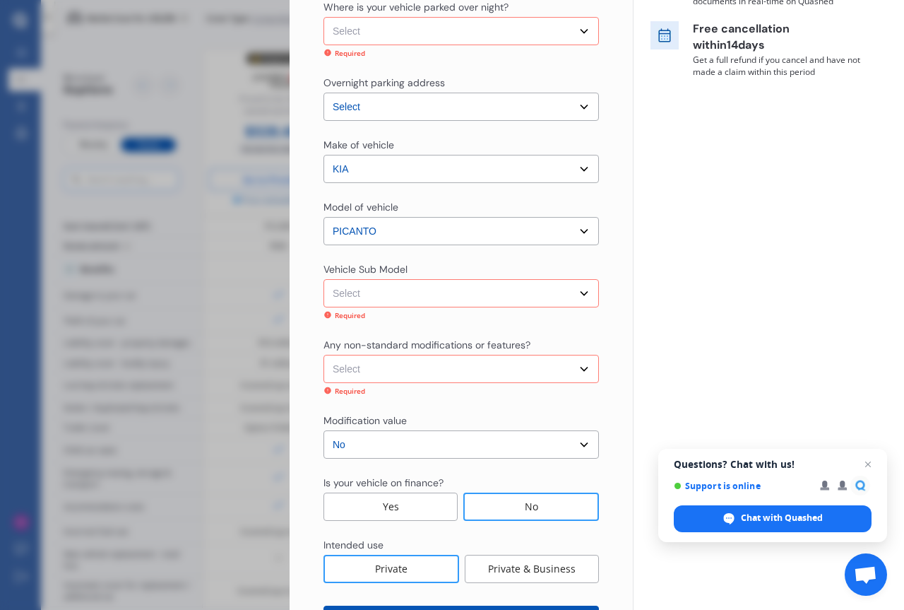
click at [577, 28] on select "Select Garage (fully enclosed) Off Street Parking Other" at bounding box center [462, 31] width 276 height 28
select select "OFF-STREET"
click at [324, 17] on select "Select Garage (fully enclosed) Off Street Parking Other" at bounding box center [462, 31] width 276 height 28
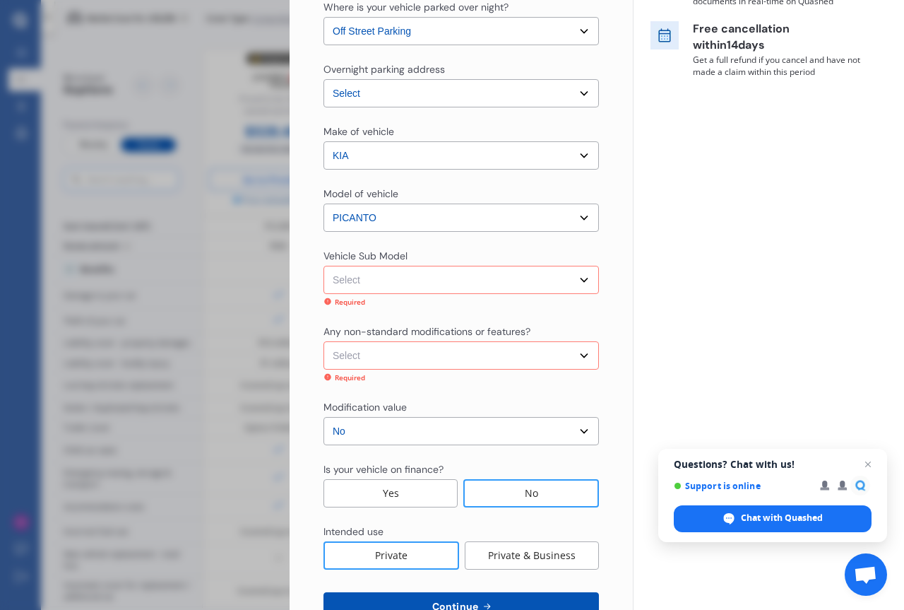
click at [574, 277] on select "Select Picanto JA GT Line Hatchback 5dr Auto 4sp 1.25i MY19" at bounding box center [462, 280] width 276 height 28
select select "NZVKIA_2018AECG"
click at [324, 266] on select "Select Picanto JA GT Line Hatchback 5dr Auto 4sp 1.25i MY19" at bounding box center [462, 280] width 276 height 28
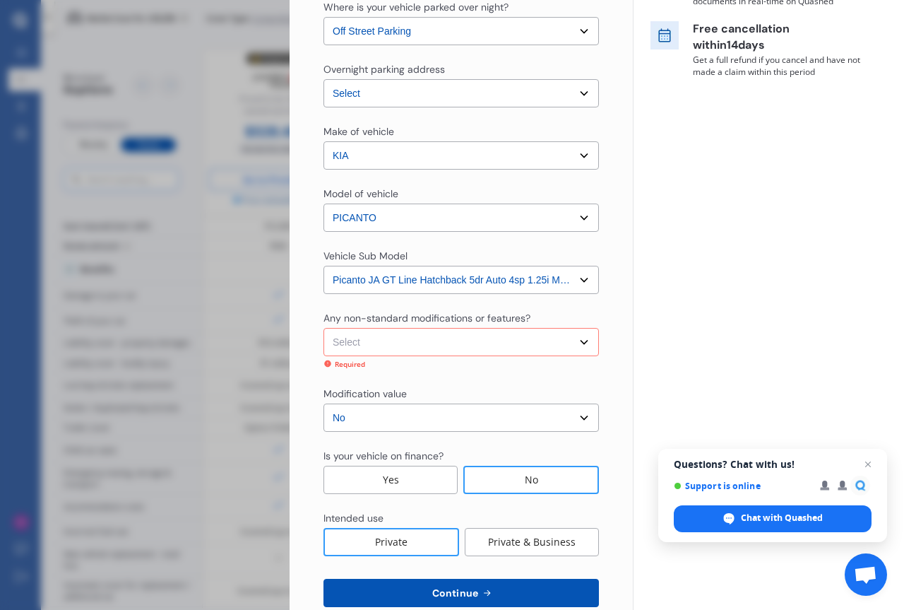
click at [578, 338] on select "Select None [MEDICAL_DATA] System(NOS) Roll Cage Full Racing Harness" at bounding box center [462, 342] width 276 height 28
select select "none"
click at [324, 328] on select "Select None [MEDICAL_DATA] System(NOS) Roll Cage Full Racing Harness" at bounding box center [462, 342] width 276 height 28
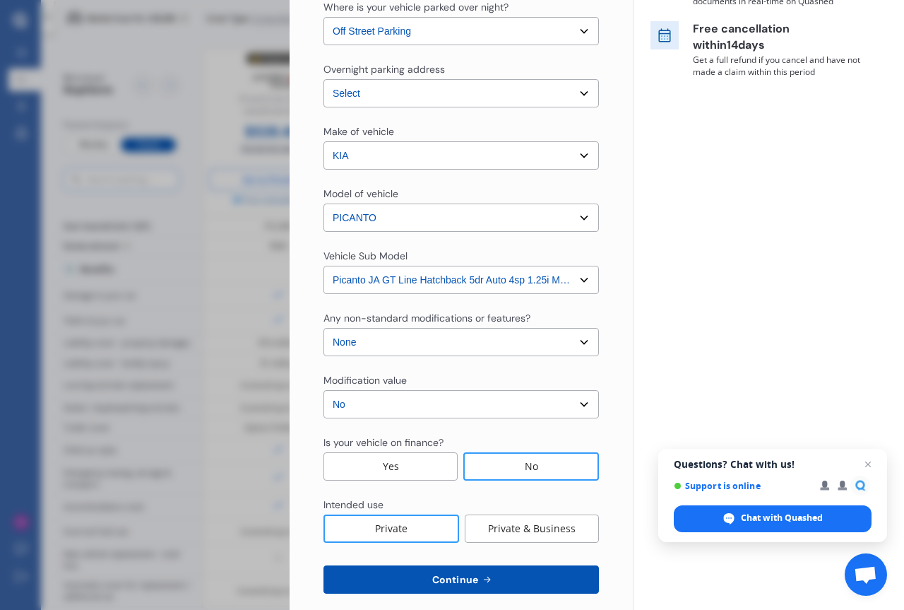
click at [574, 401] on select "Select No Up to $4000 Up to $6000 Greater than $6000" at bounding box center [462, 404] width 276 height 28
click at [324, 390] on select "Select No Up to $4000 Up to $6000 Greater than $6000" at bounding box center [462, 404] width 276 height 28
click at [449, 577] on span "Continue" at bounding box center [456, 579] width 52 height 11
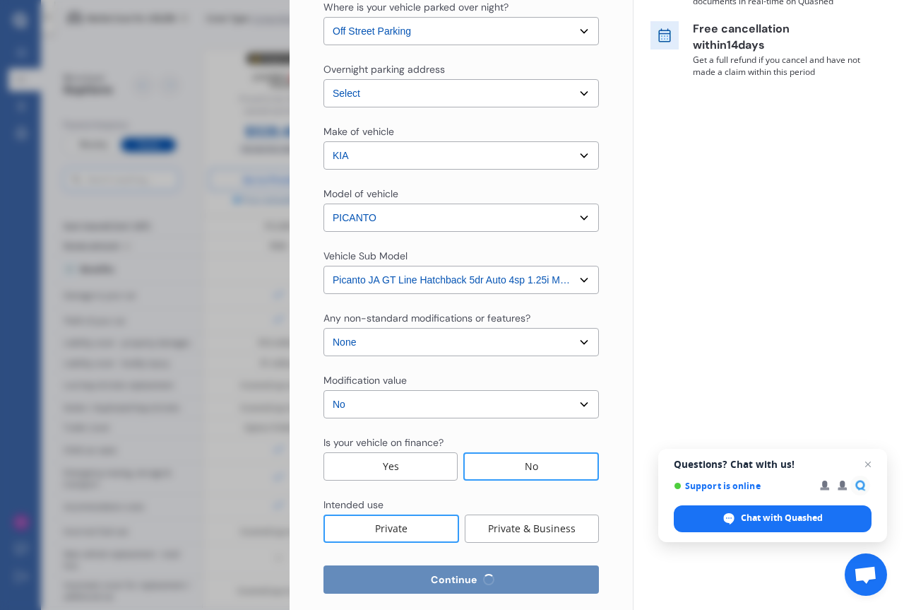
scroll to position [0, 0]
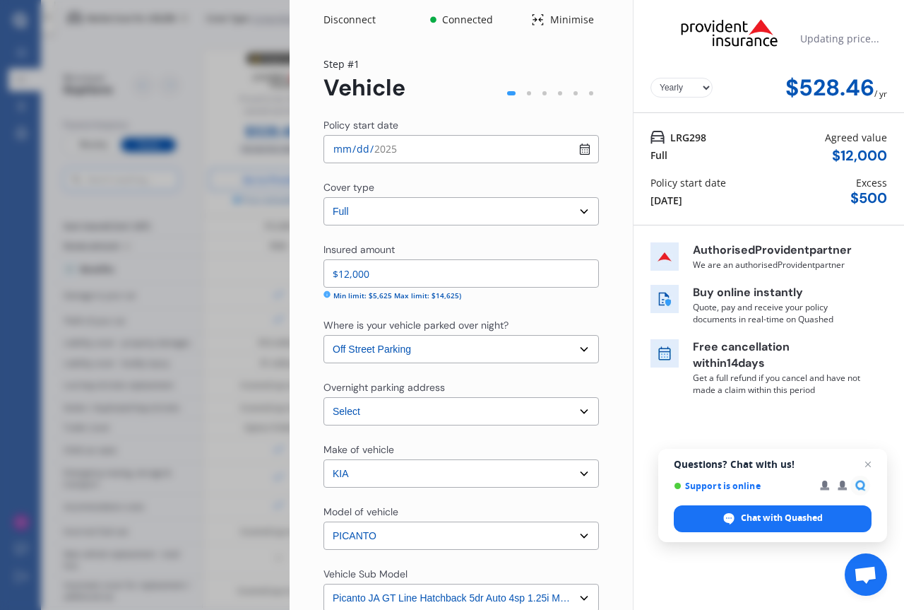
select select "08"
select select "09"
select select "1938"
select select "NZ_FULL"
select select "0"
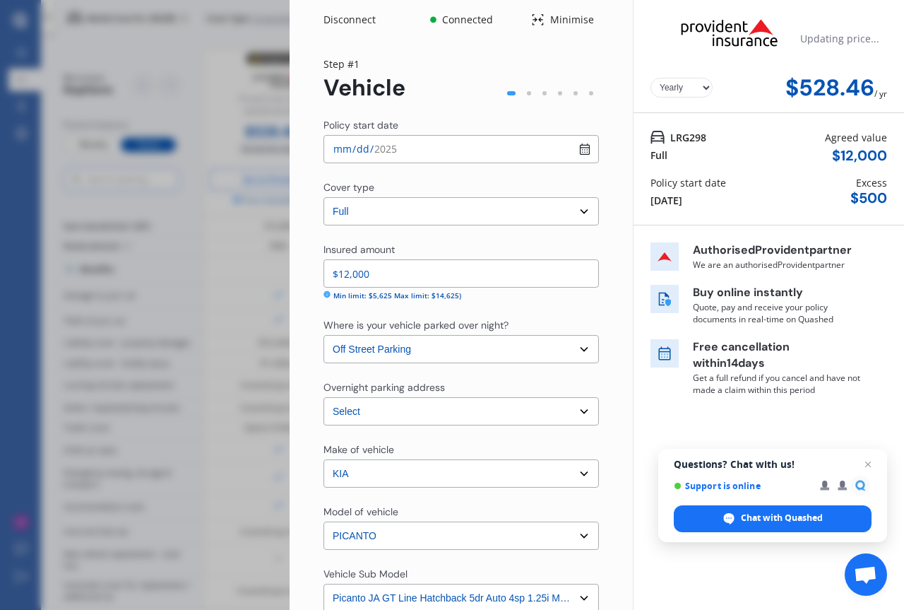
select select "25"
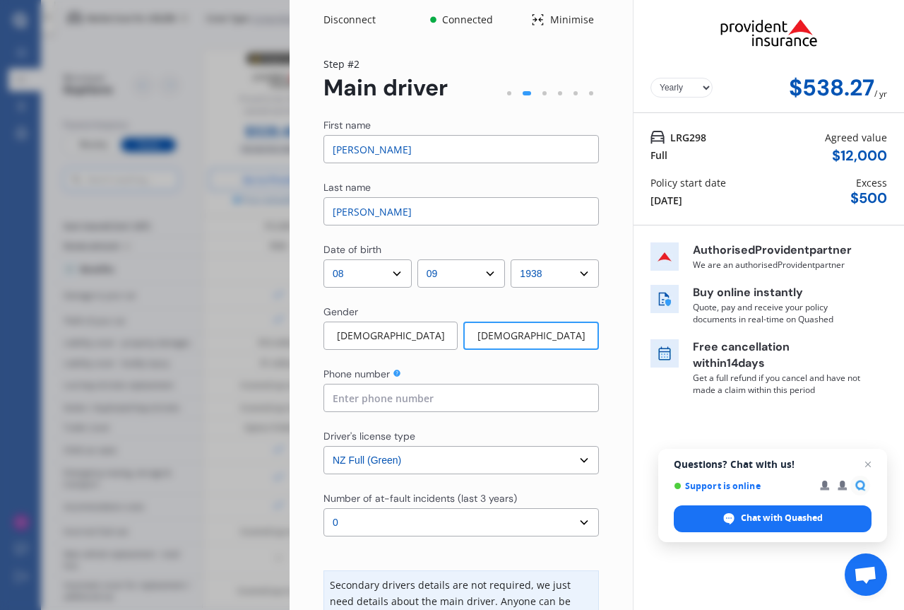
drag, startPoint x: 367, startPoint y: 148, endPoint x: 323, endPoint y: 148, distance: 43.8
click at [323, 148] on div "Yearly Monthly $538.27 / yr Step # 2 Main driver First name [PERSON_NAME] Last …" at bounding box center [461, 452] width 343 height 824
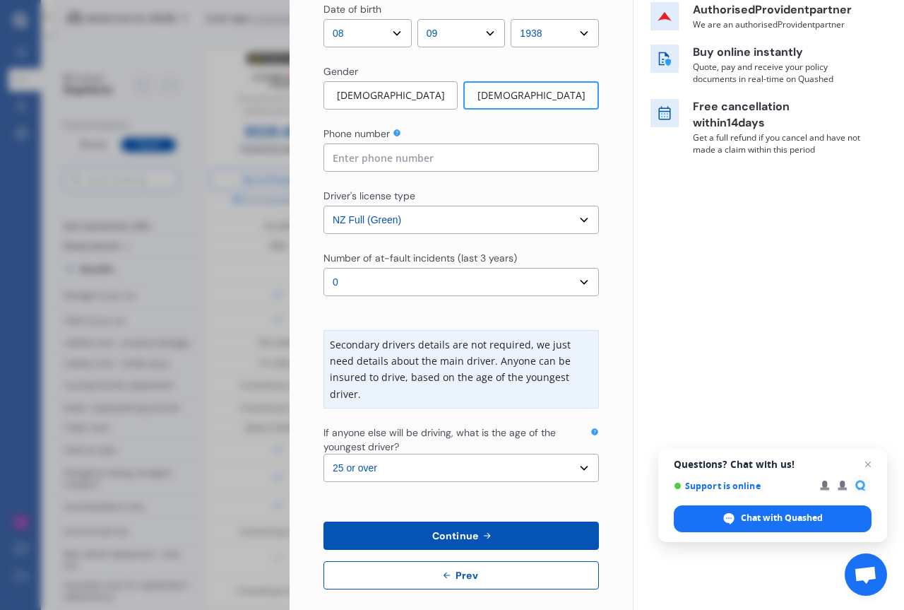
scroll to position [254, 0]
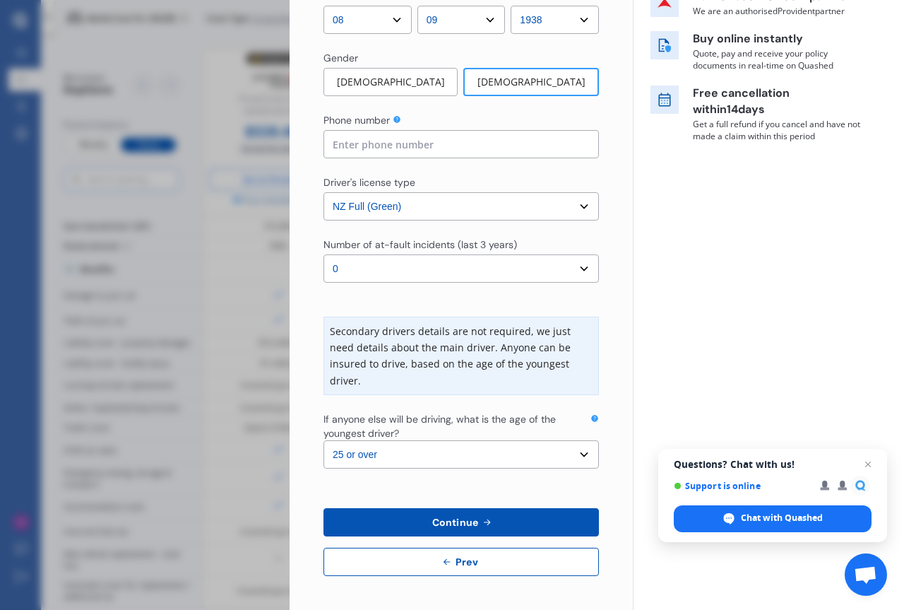
type input "[PERSON_NAME]"
click at [452, 521] on span "Continue" at bounding box center [456, 521] width 52 height 11
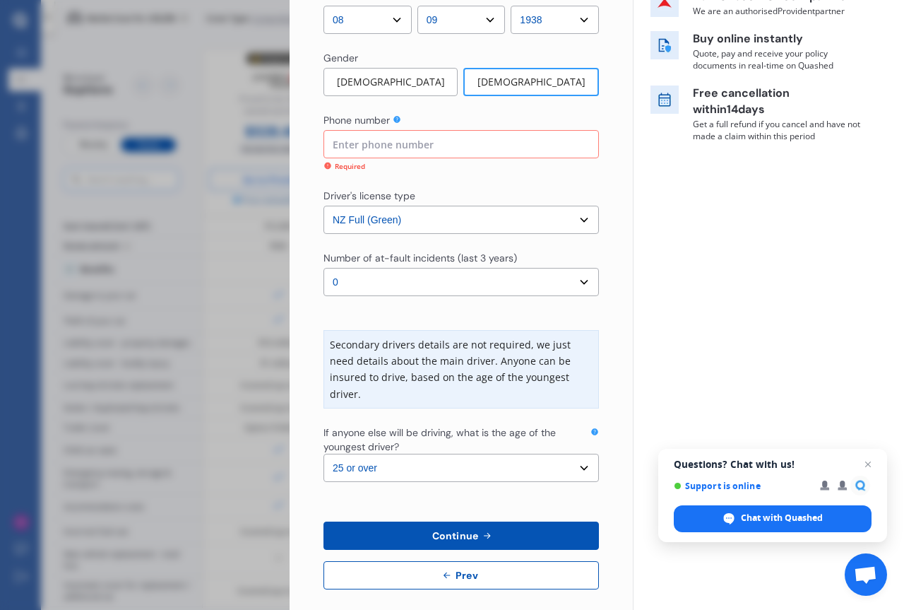
click at [334, 142] on input at bounding box center [462, 144] width 276 height 28
type input "075762820"
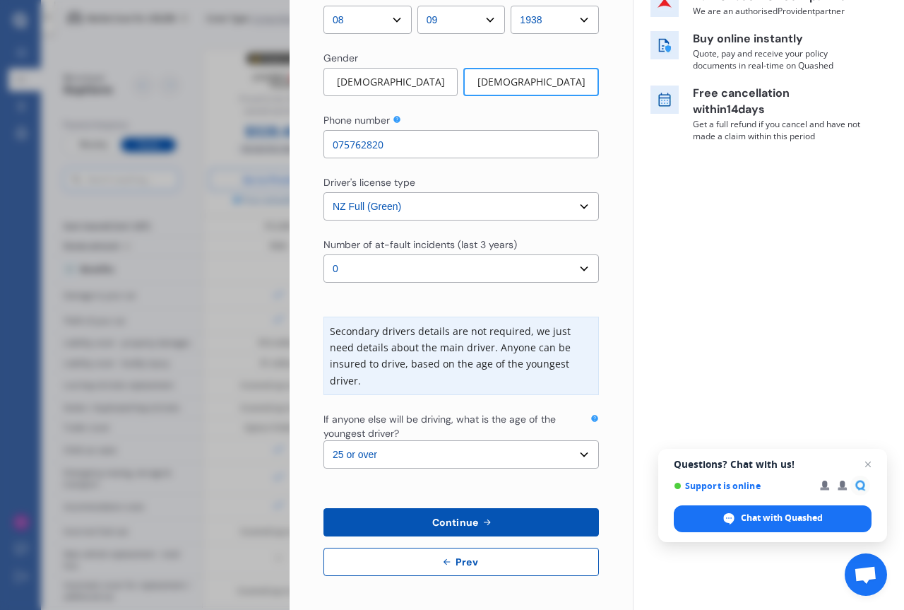
click at [448, 524] on span "Continue" at bounding box center [456, 521] width 52 height 11
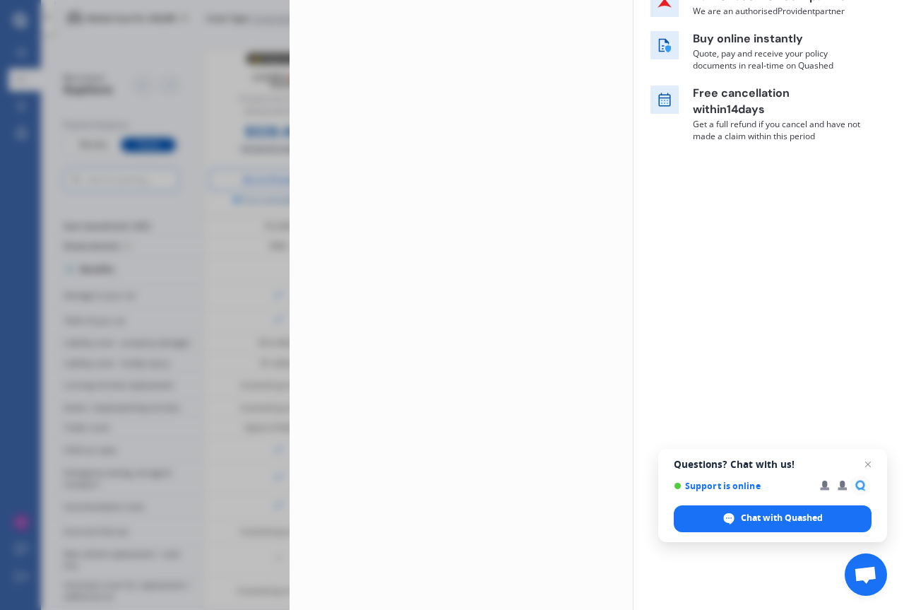
scroll to position [0, 0]
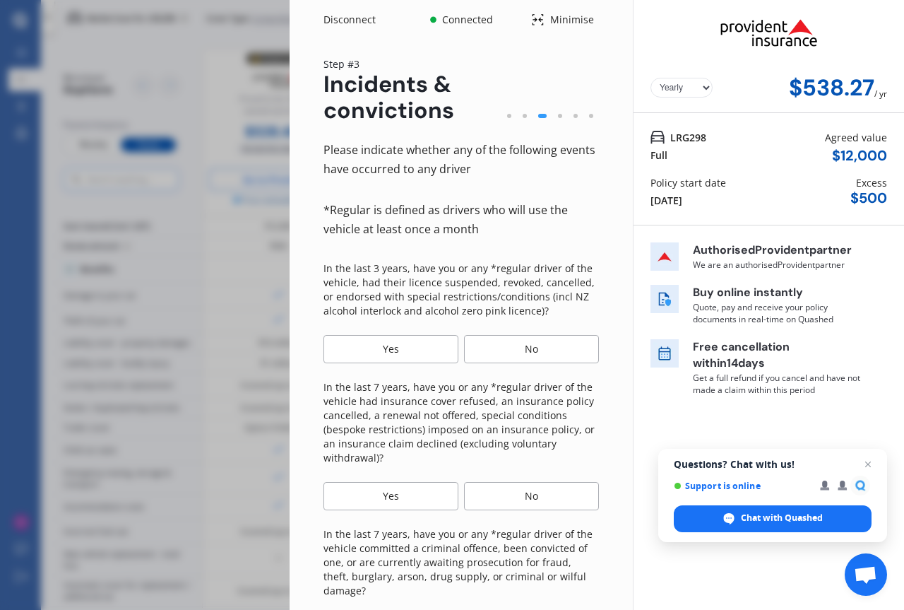
click at [535, 350] on div "No" at bounding box center [531, 349] width 135 height 28
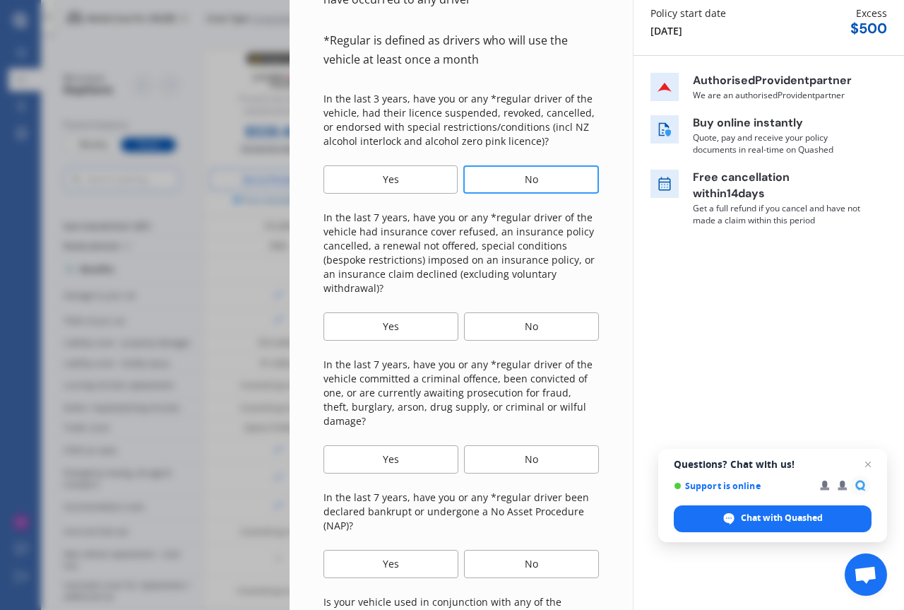
scroll to position [212, 0]
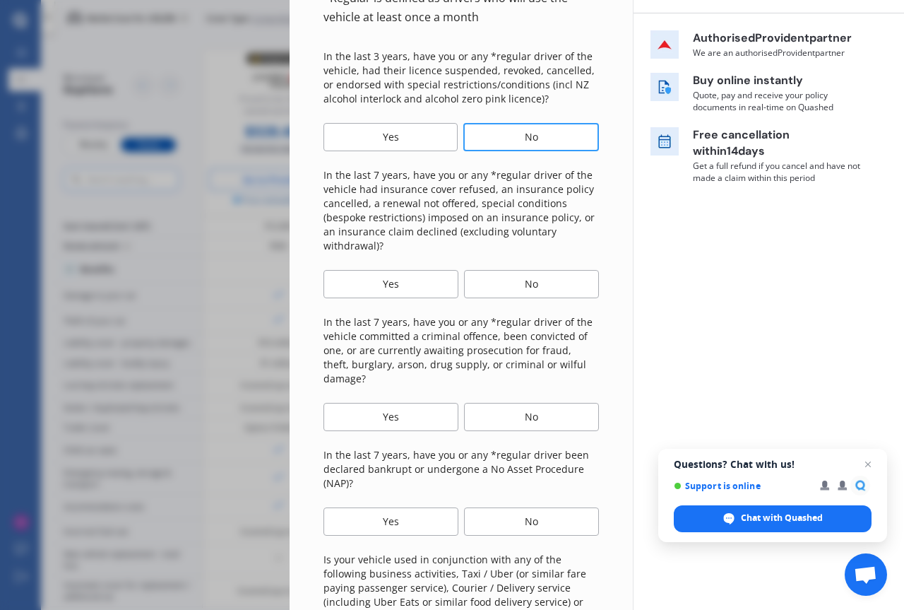
click at [516, 280] on div "No" at bounding box center [531, 284] width 135 height 28
click at [526, 403] on div "No" at bounding box center [531, 417] width 135 height 28
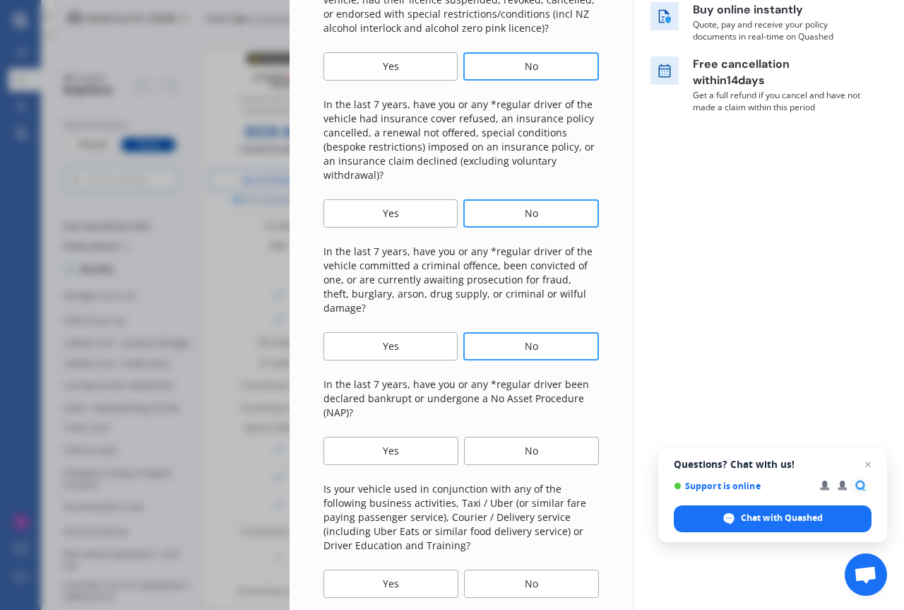
click at [528, 437] on div "No" at bounding box center [531, 451] width 135 height 28
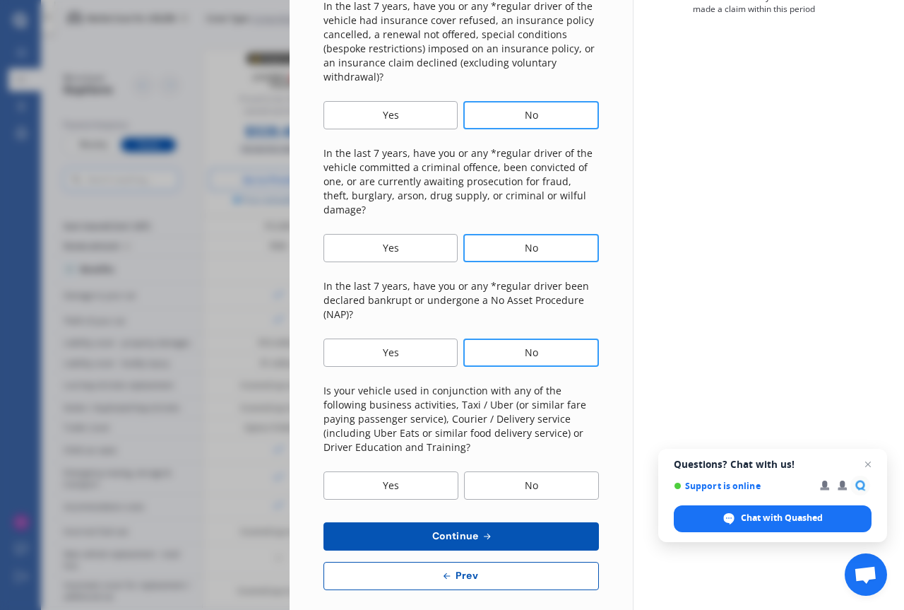
click at [528, 471] on div "No" at bounding box center [531, 485] width 135 height 28
click at [448, 530] on span "Continue" at bounding box center [456, 535] width 52 height 11
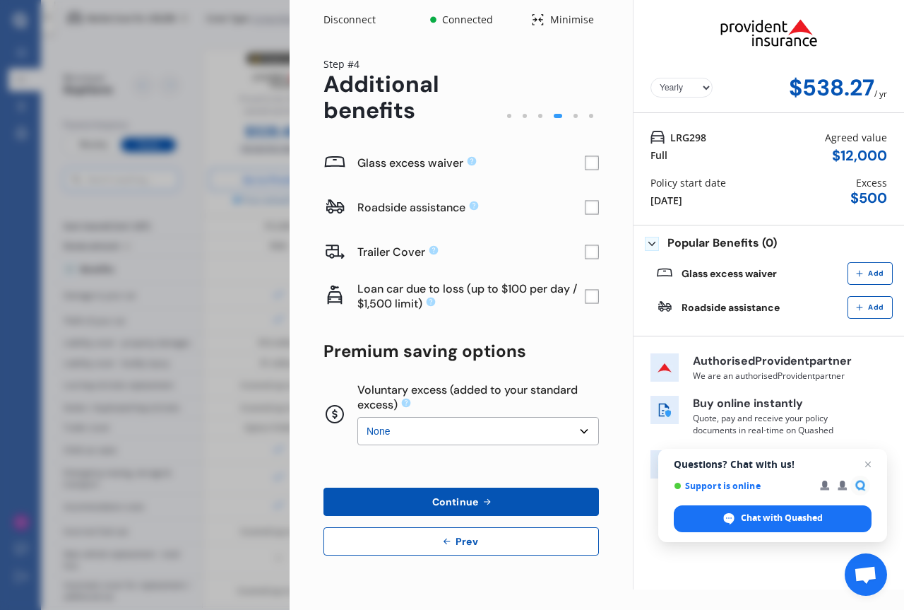
scroll to position [0, 0]
click at [591, 207] on rect at bounding box center [592, 208] width 14 height 14
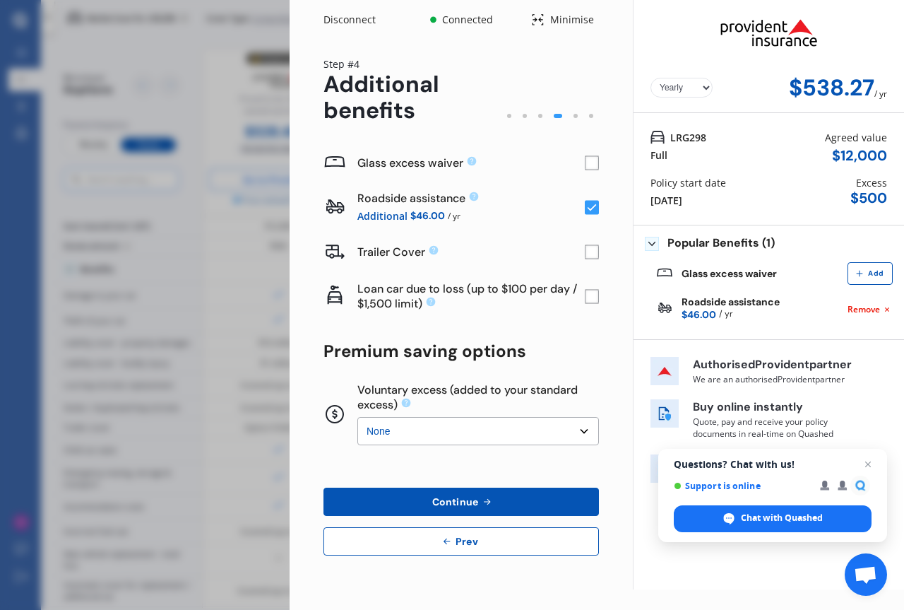
click at [593, 162] on rect at bounding box center [592, 163] width 14 height 14
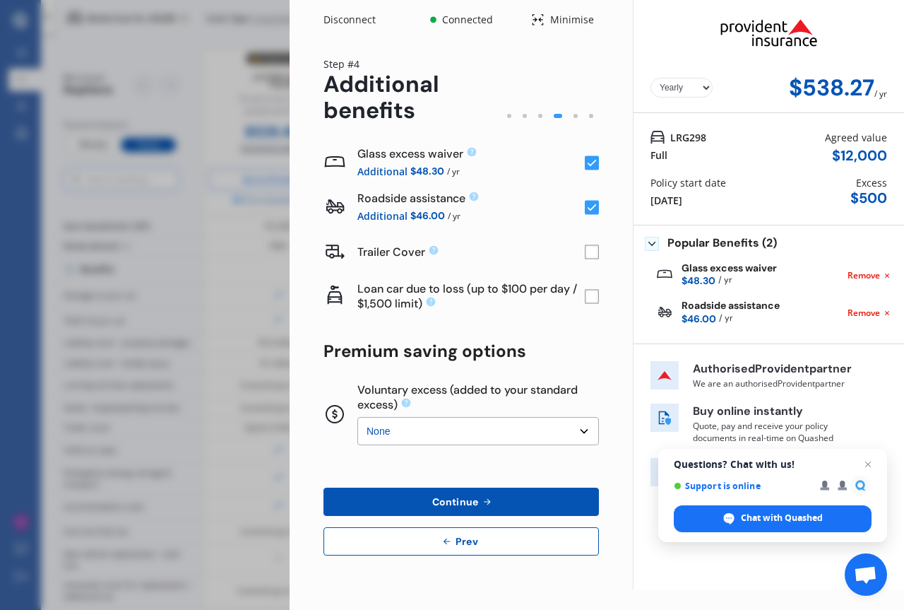
click at [707, 85] on select "Yearly Monthly" at bounding box center [682, 88] width 62 height 20
select select "Monthly"
click at [651, 78] on select "Yearly Monthly" at bounding box center [682, 88] width 62 height 20
click at [453, 496] on span "Continue" at bounding box center [456, 501] width 52 height 11
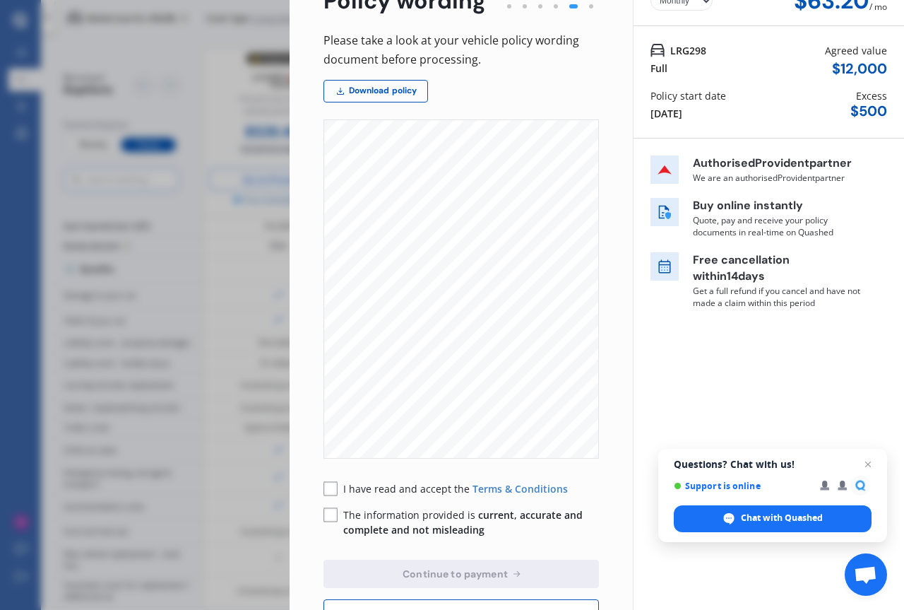
scroll to position [138, 0]
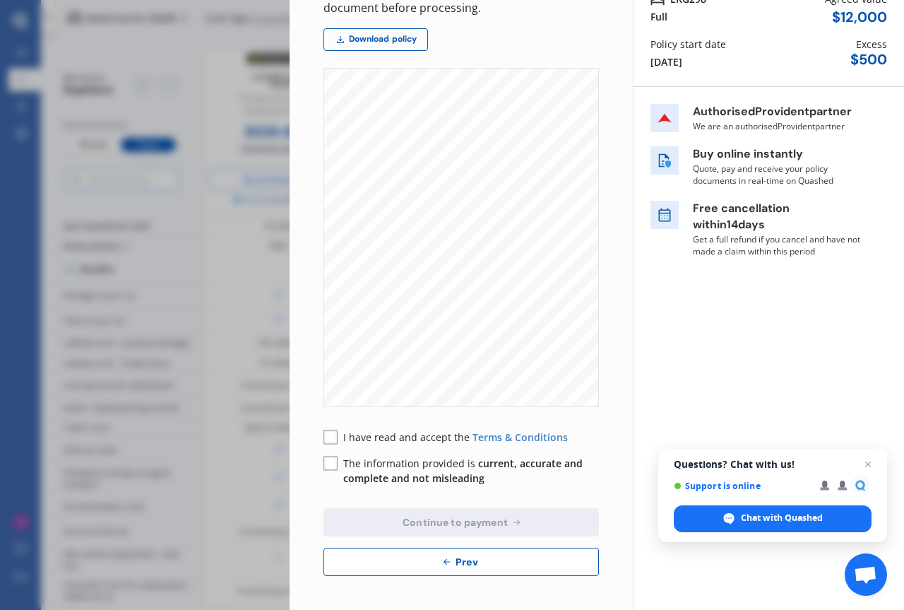
click at [333, 435] on rect at bounding box center [331, 437] width 14 height 14
click at [330, 461] on rect at bounding box center [331, 463] width 14 height 14
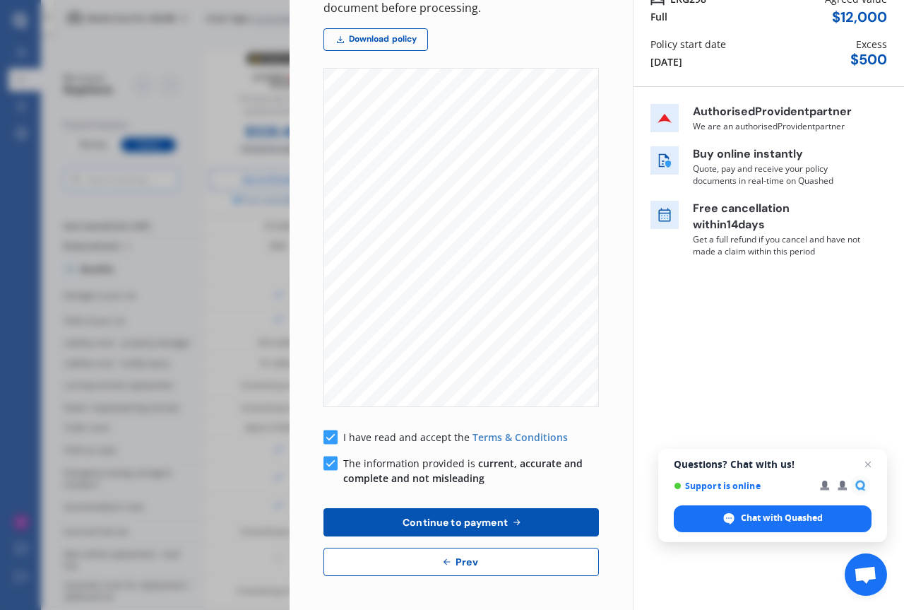
click at [437, 520] on span "Continue to payment" at bounding box center [455, 521] width 111 height 11
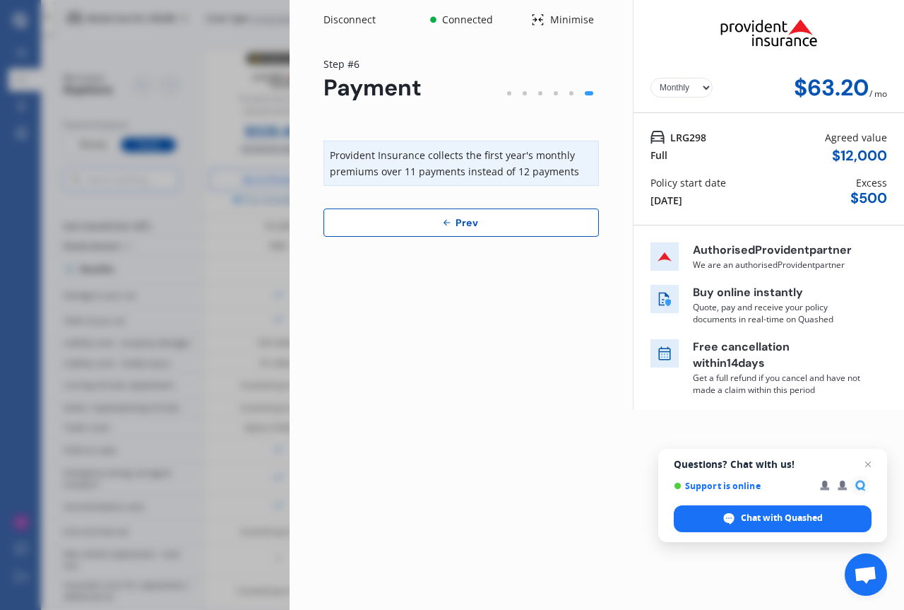
scroll to position [0, 0]
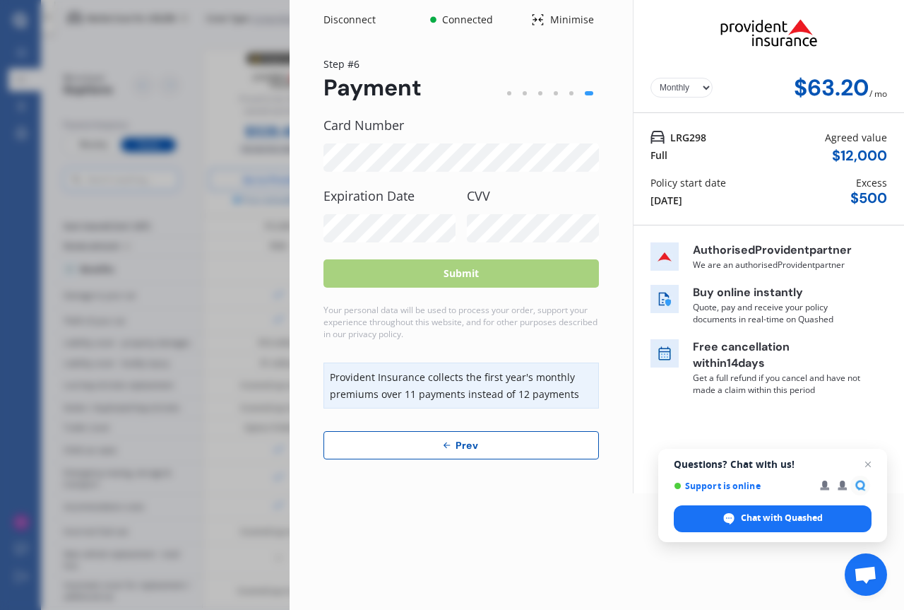
click at [485, 198] on label "CVV" at bounding box center [533, 196] width 132 height 14
click at [496, 193] on label "CVV" at bounding box center [533, 196] width 132 height 14
click at [501, 195] on label "CVV" at bounding box center [533, 196] width 132 height 14
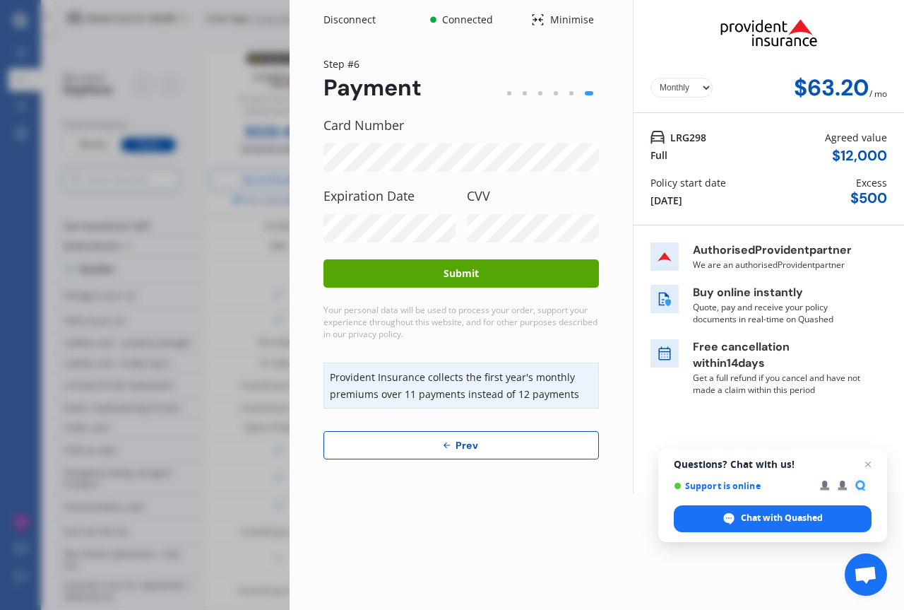
click at [454, 271] on button "Submit" at bounding box center [462, 273] width 276 height 28
